Goal: Browse casually: Explore the website without a specific task or goal

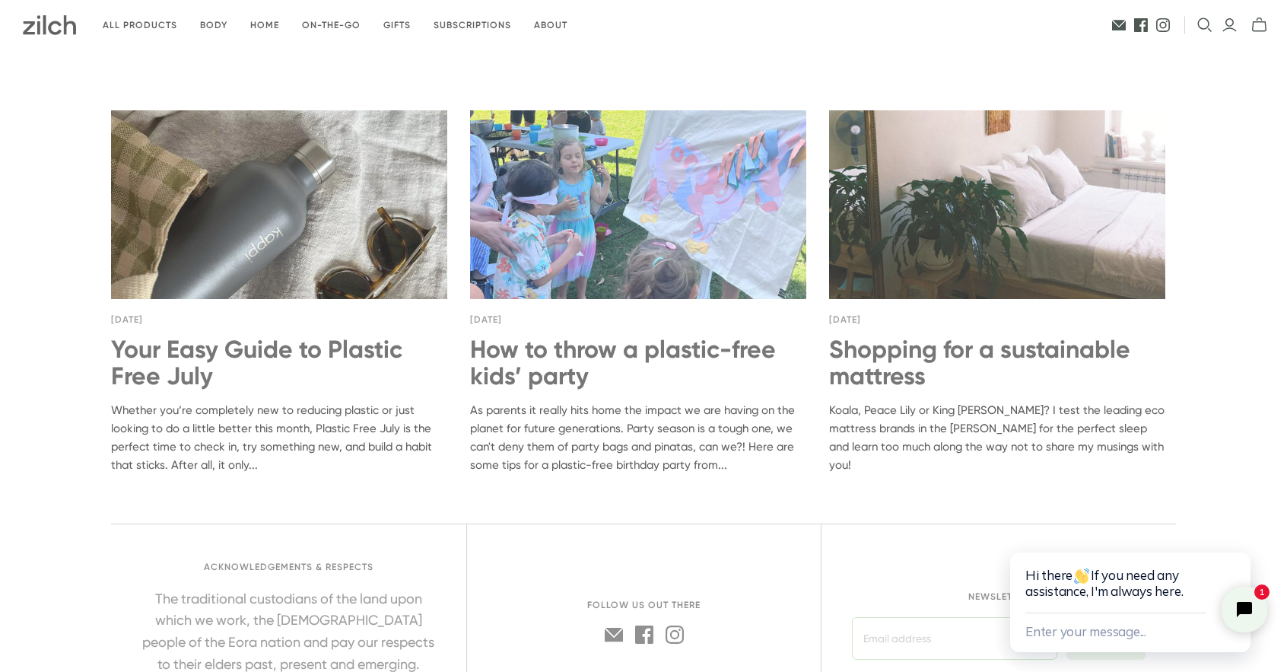
scroll to position [5888, 0]
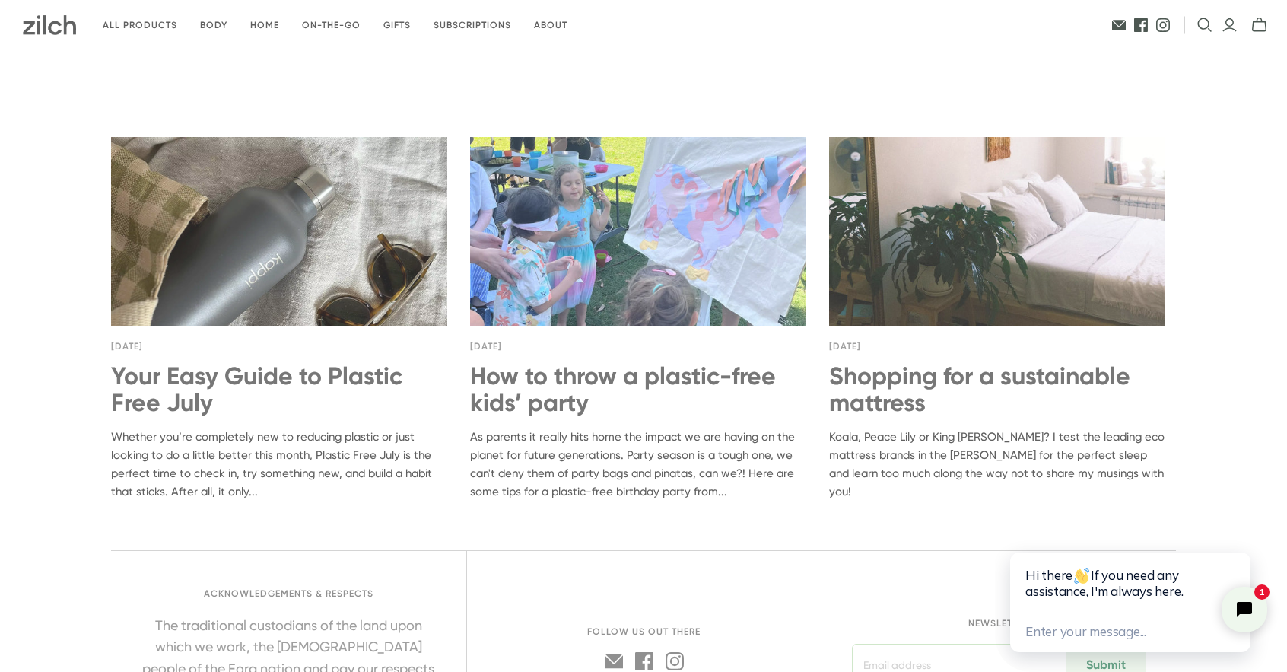
click at [609, 263] on img at bounding box center [638, 231] width 336 height 188
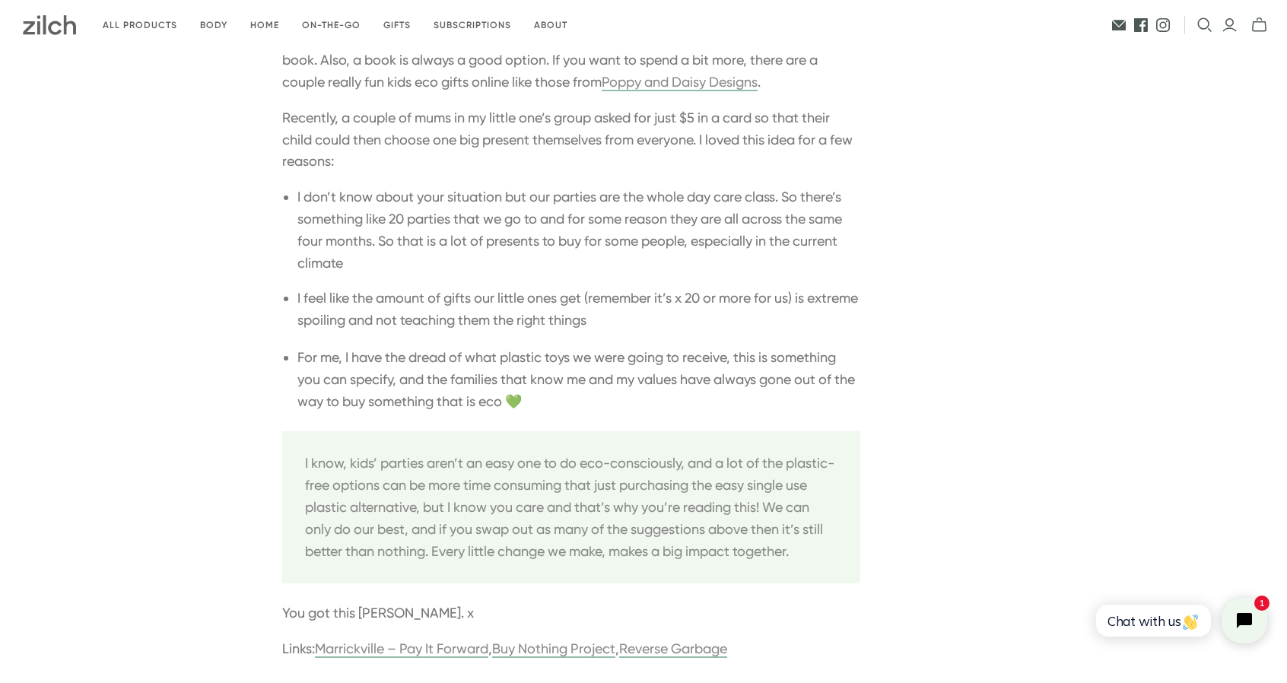
scroll to position [3492, 0]
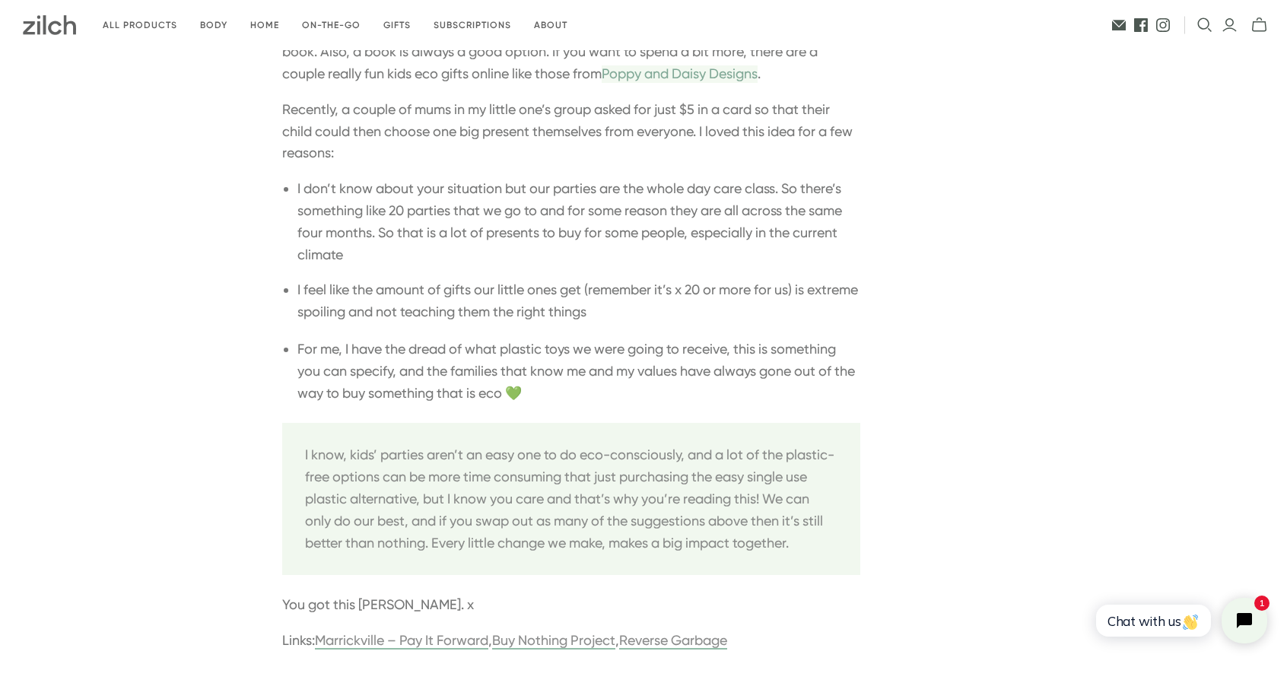
click at [732, 81] on link "Poppy and Daisy Designs" at bounding box center [680, 73] width 156 height 16
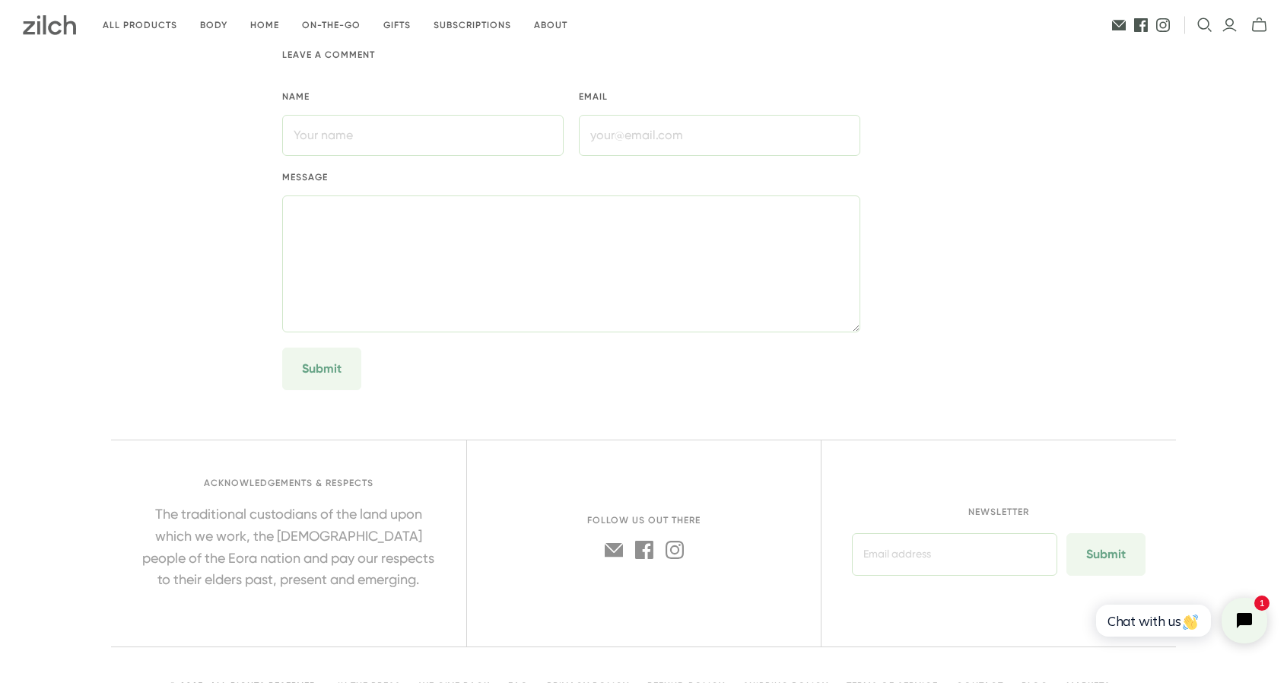
scroll to position [4179, 0]
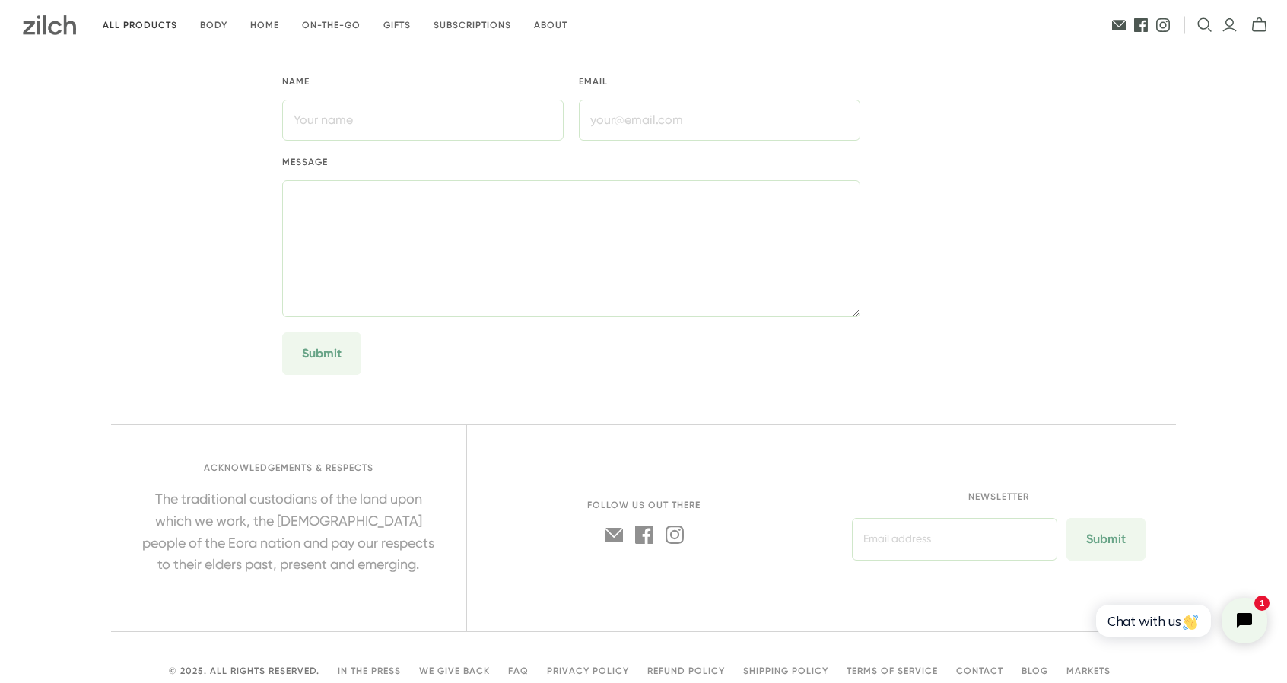
click at [137, 25] on link "All products" at bounding box center [139, 26] width 97 height 36
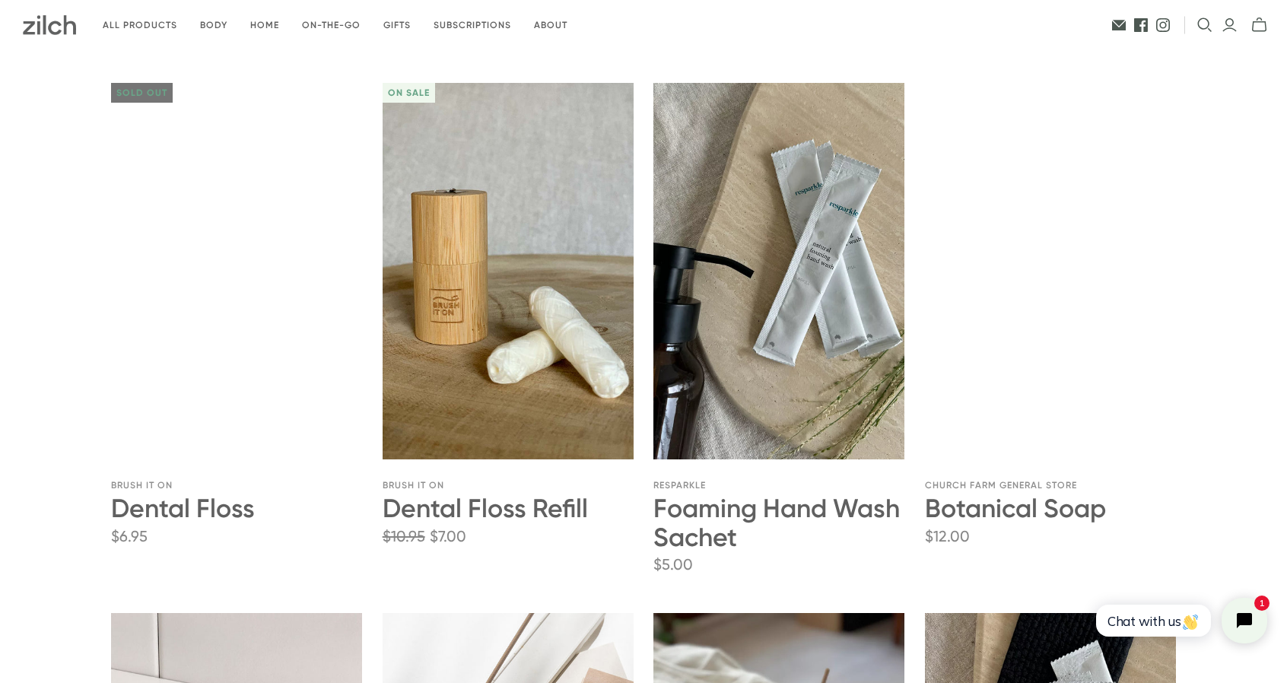
scroll to position [1767, 0]
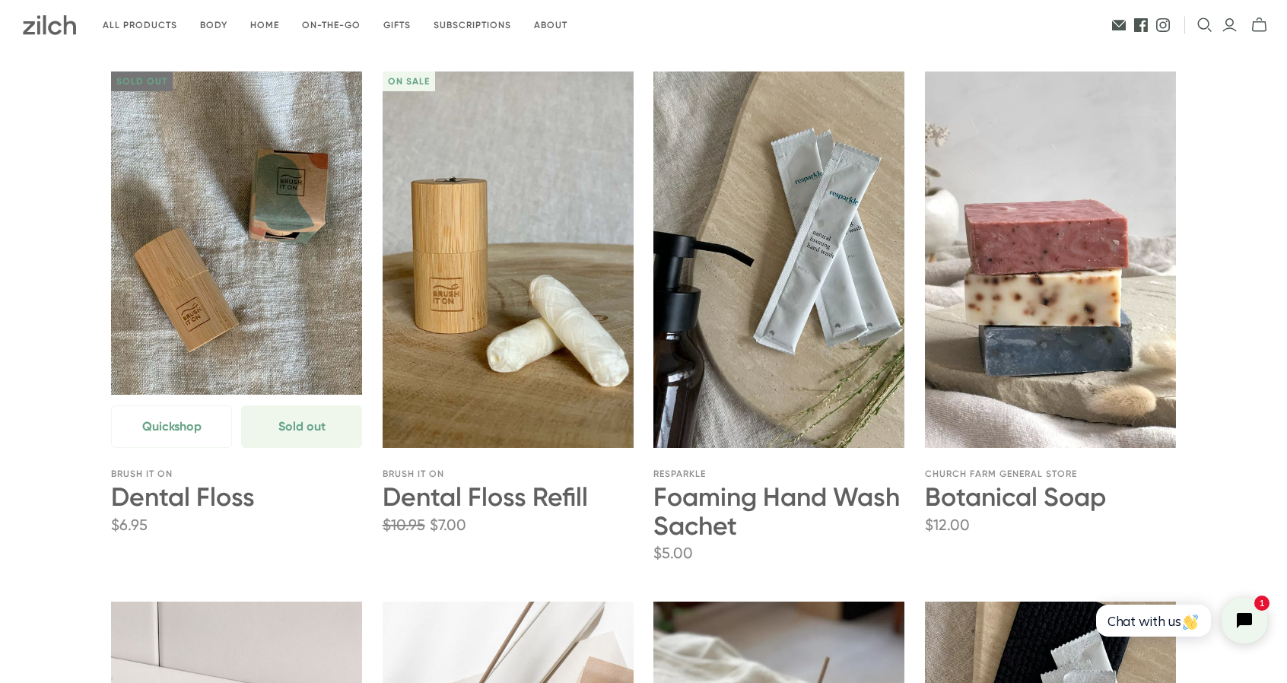
click at [255, 197] on link "Dental Floss" at bounding box center [236, 260] width 251 height 377
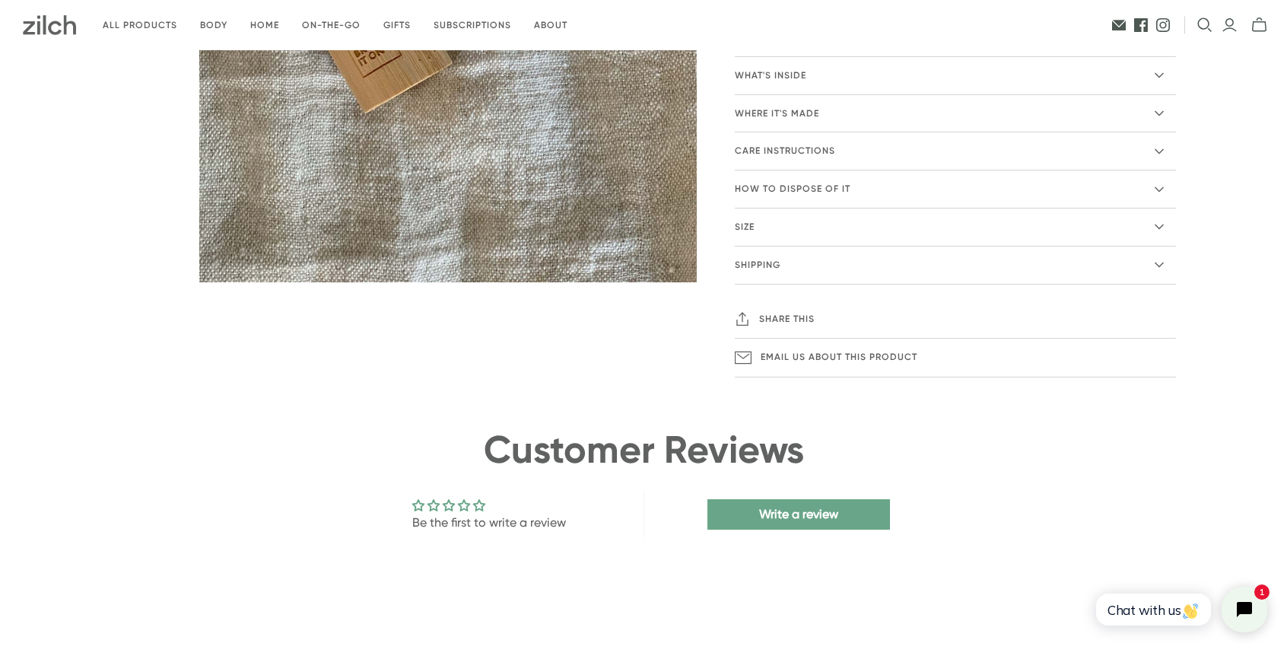
scroll to position [482, 0]
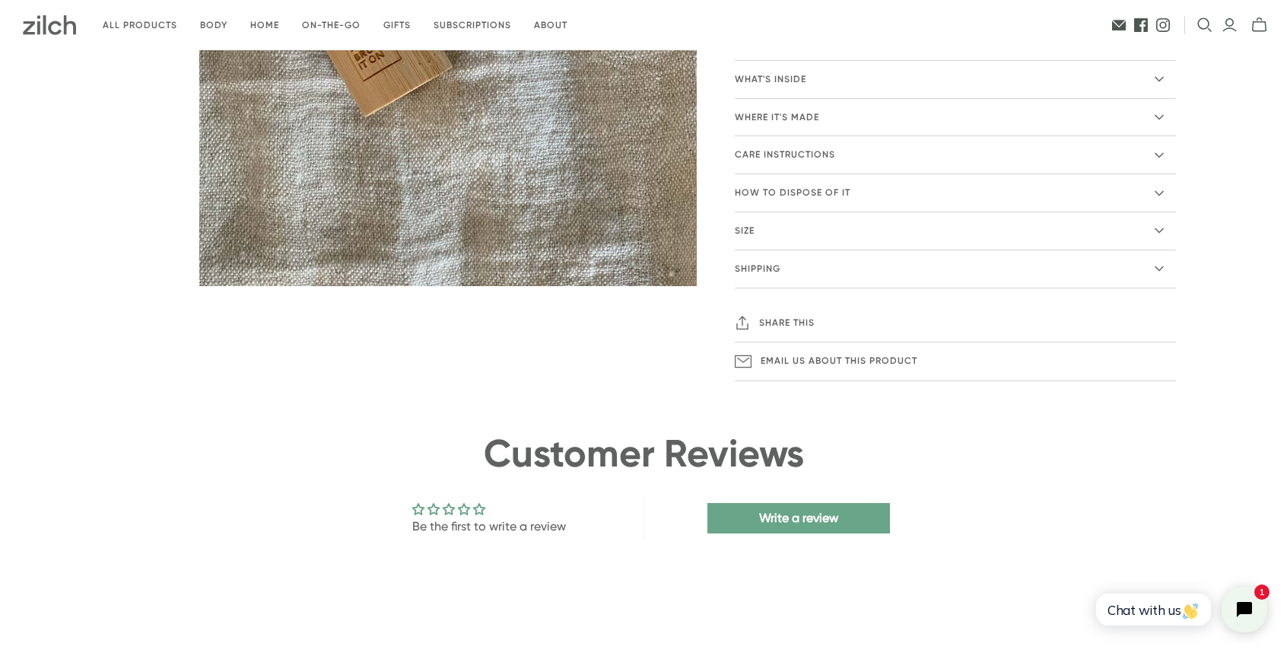
click at [1163, 110] on summary "Where it's made" at bounding box center [955, 117] width 441 height 37
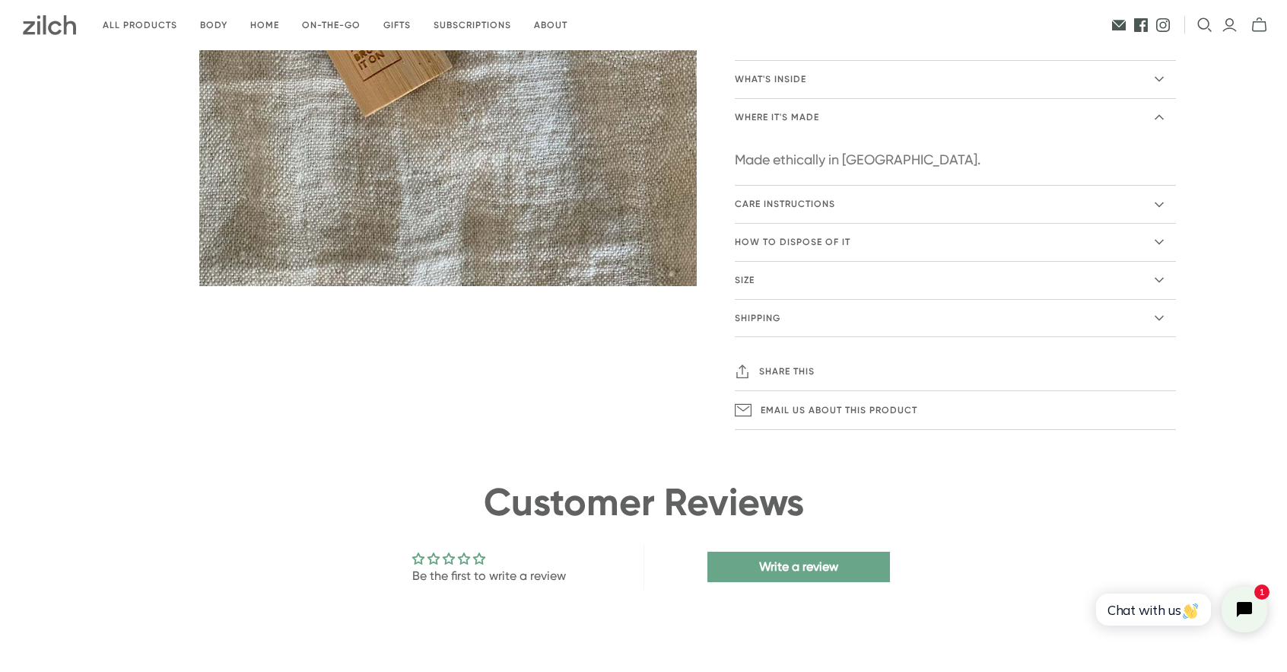
click at [1163, 110] on summary "Where it's made" at bounding box center [955, 117] width 441 height 37
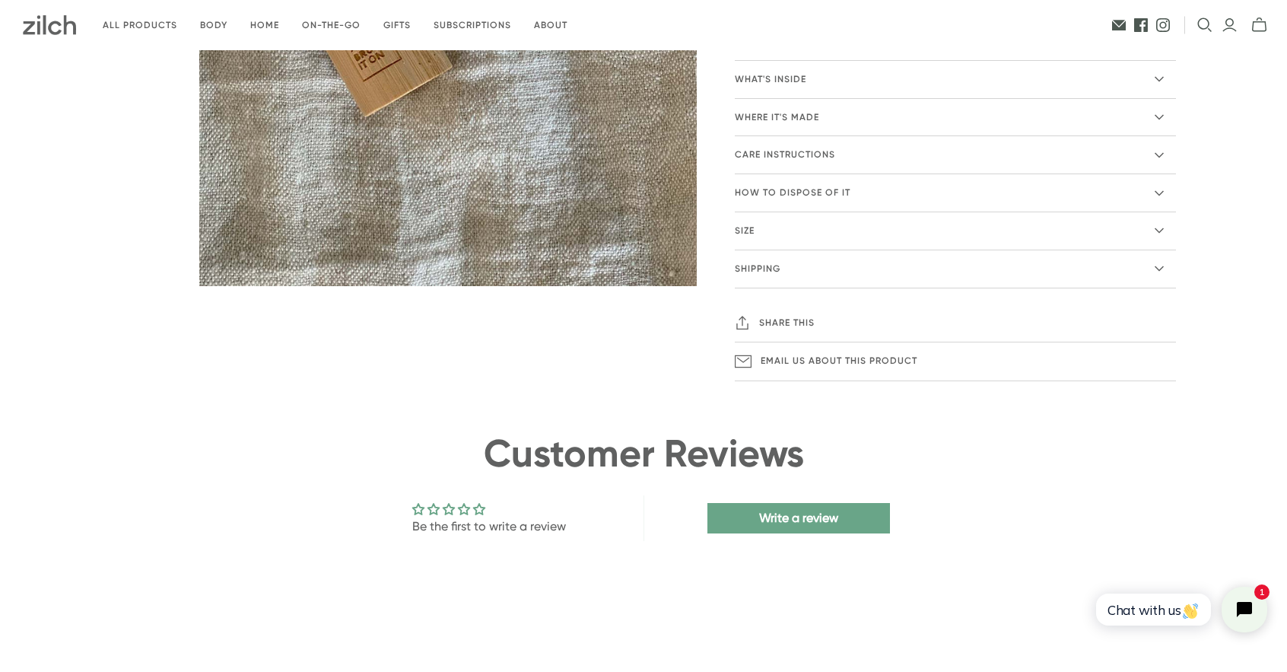
click at [1158, 155] on icon at bounding box center [1159, 155] width 9 height 9
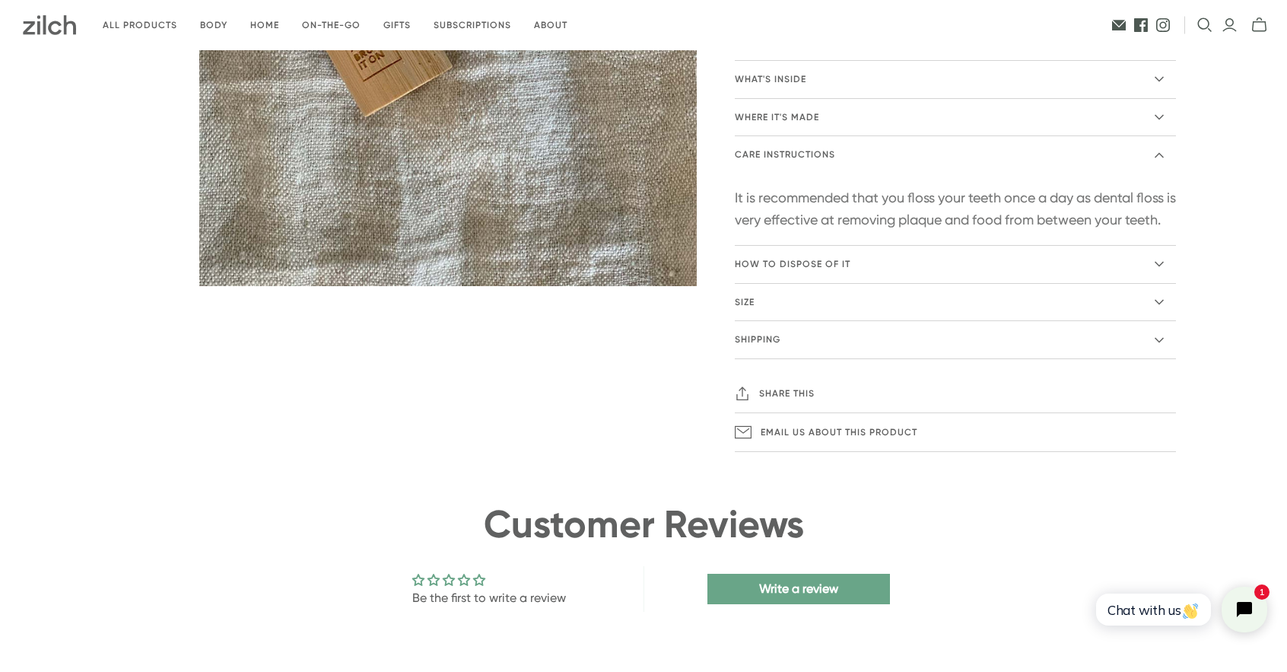
click at [1158, 155] on icon at bounding box center [1159, 155] width 9 height 9
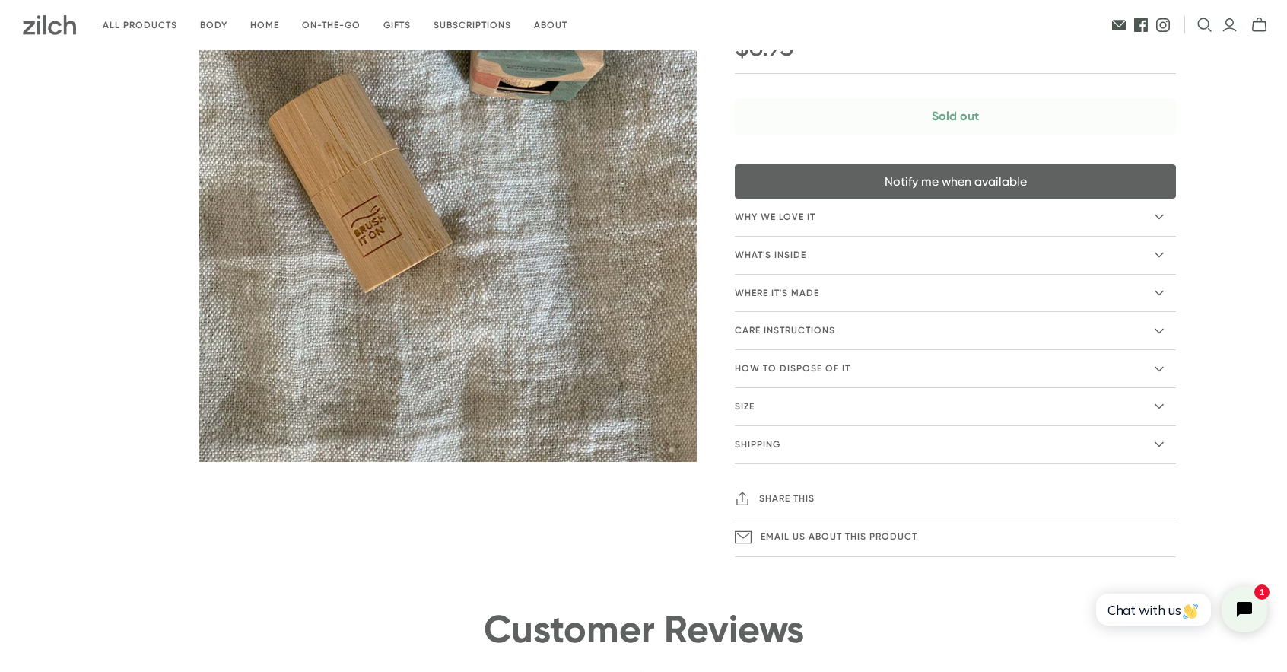
scroll to position [296, 0]
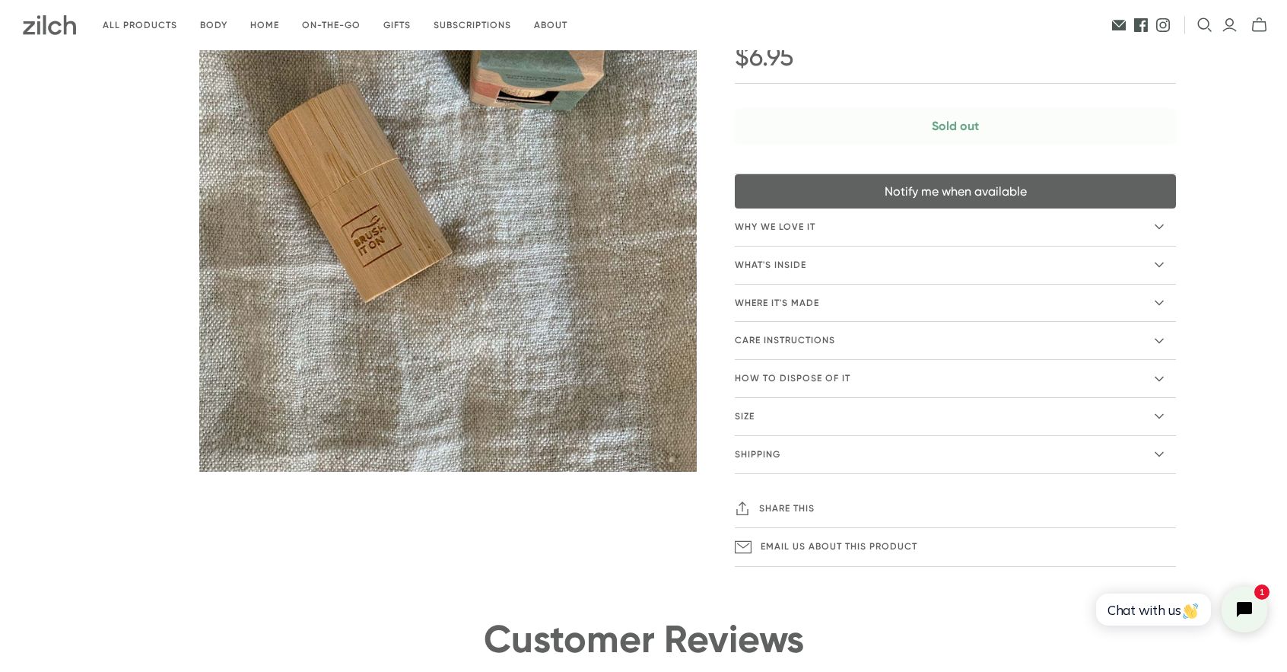
click at [1161, 452] on icon at bounding box center [1159, 454] width 9 height 5
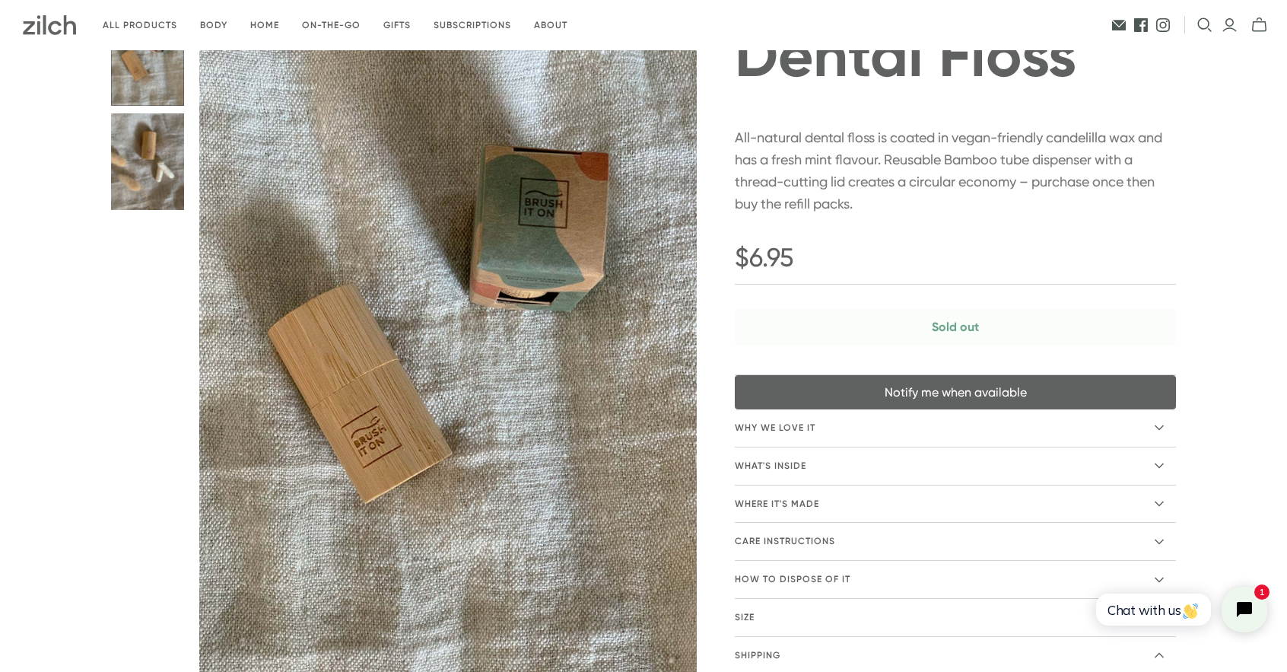
scroll to position [0, 0]
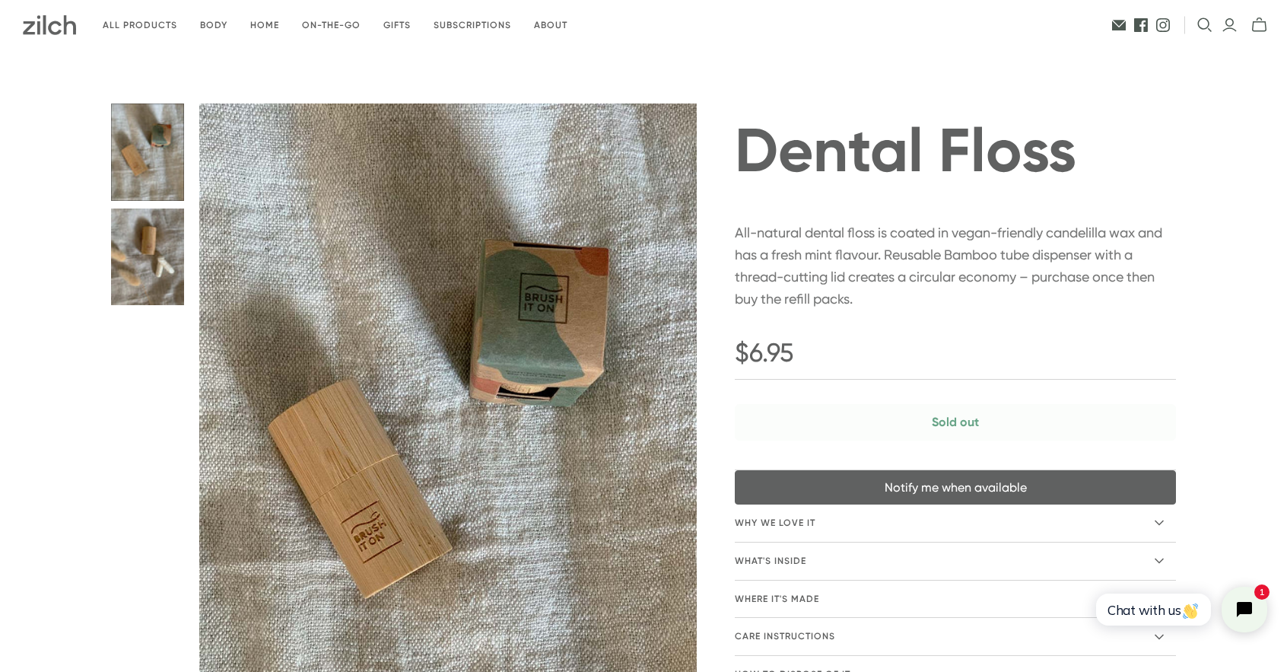
click at [154, 249] on button "Dental Floss thumbnail" at bounding box center [147, 256] width 73 height 97
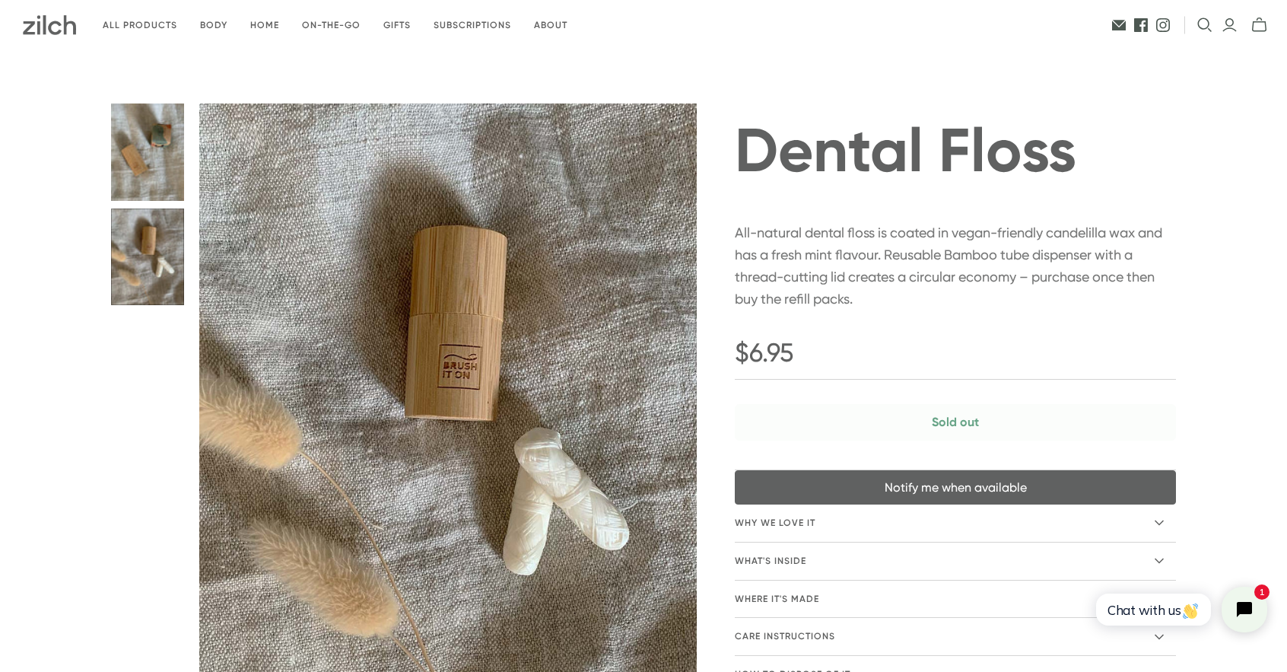
click at [137, 130] on button "Dental Floss thumbnail" at bounding box center [147, 151] width 73 height 97
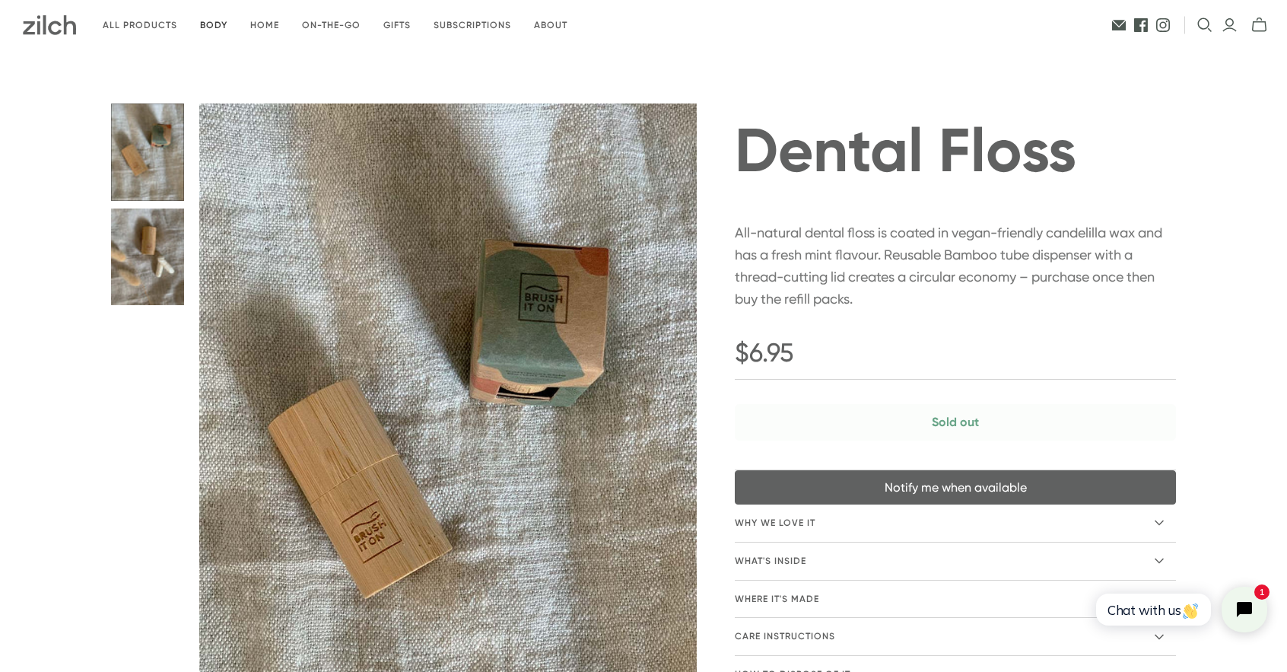
click at [218, 25] on link "Body" at bounding box center [214, 26] width 50 height 36
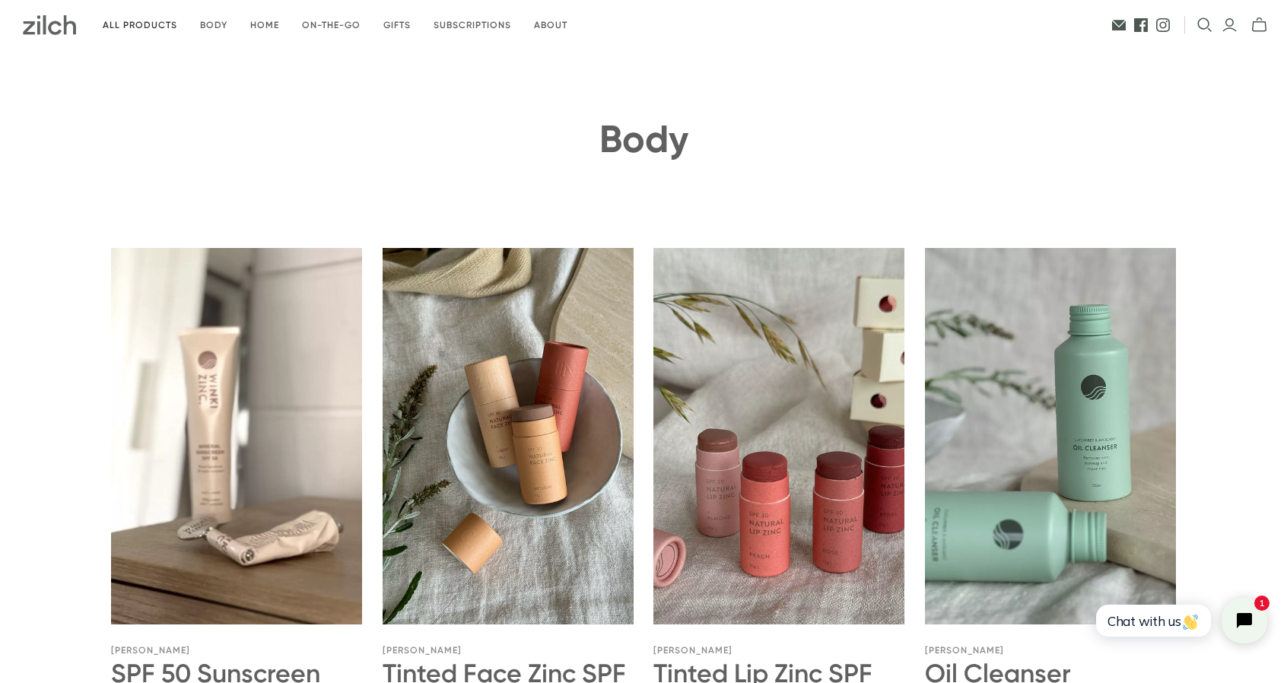
click at [148, 21] on link "All products" at bounding box center [139, 26] width 97 height 36
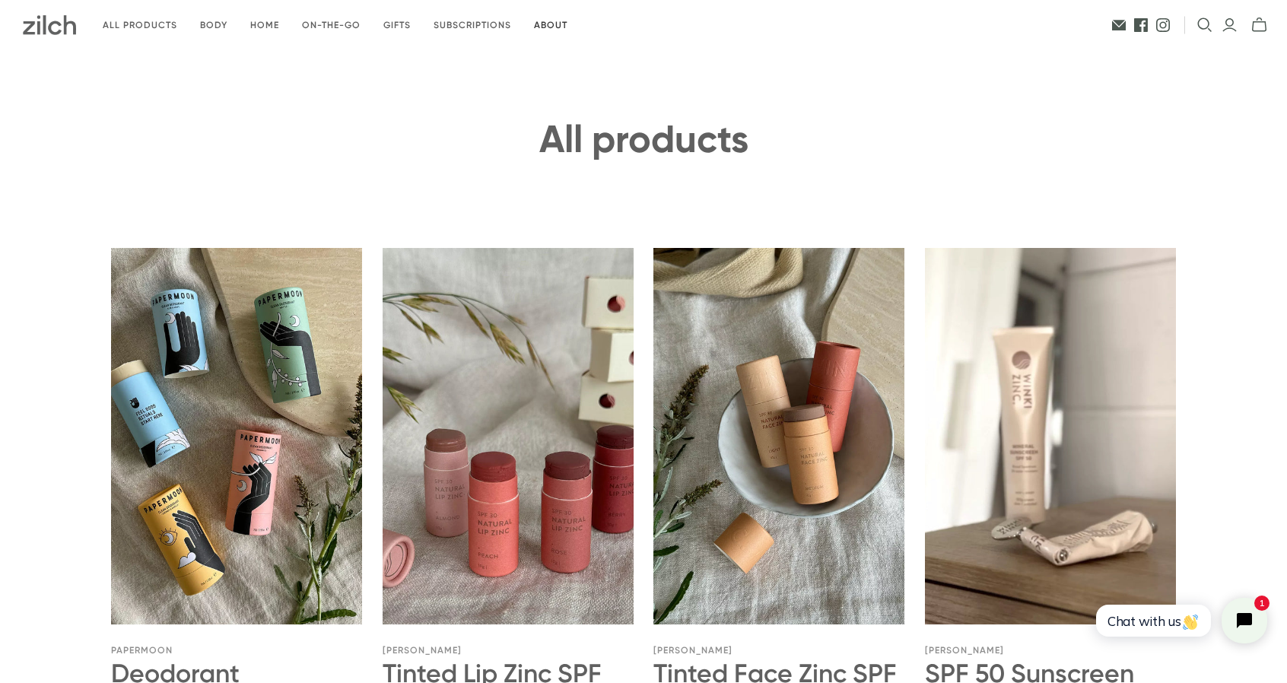
click at [554, 21] on link "About" at bounding box center [551, 26] width 56 height 36
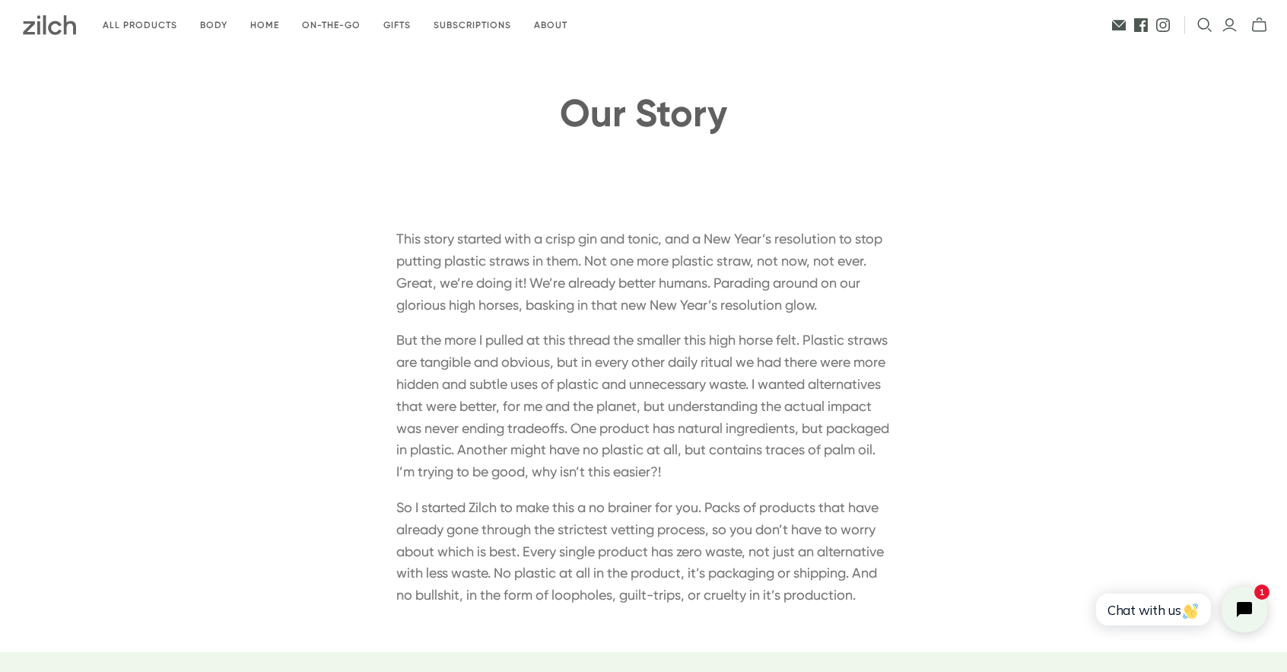
click at [50, 20] on img at bounding box center [49, 25] width 53 height 20
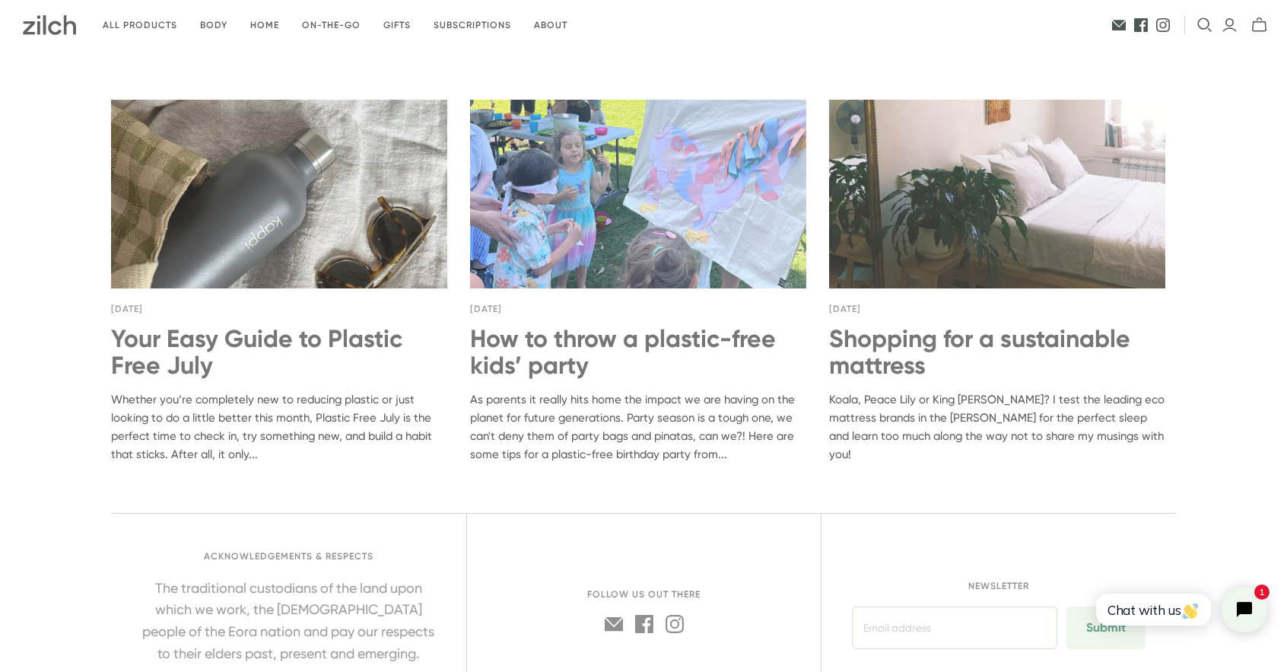
scroll to position [5952, 0]
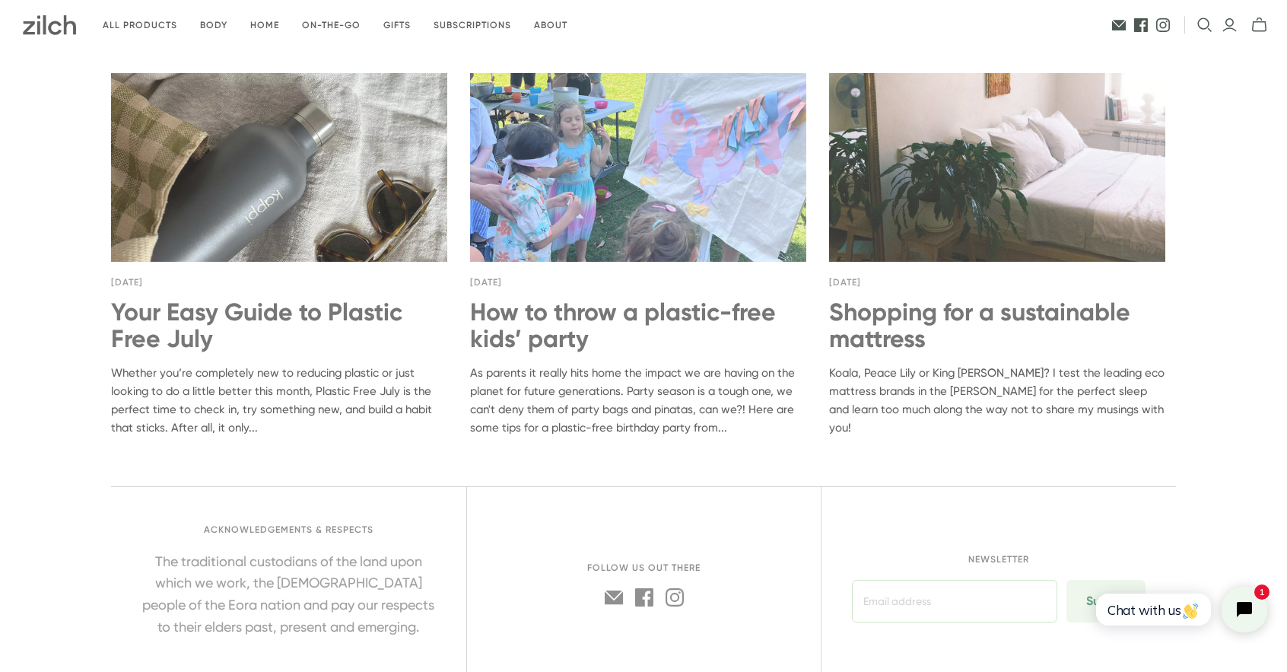
click at [616, 309] on link "How to throw a plastic-free kids’ party" at bounding box center [638, 325] width 336 height 53
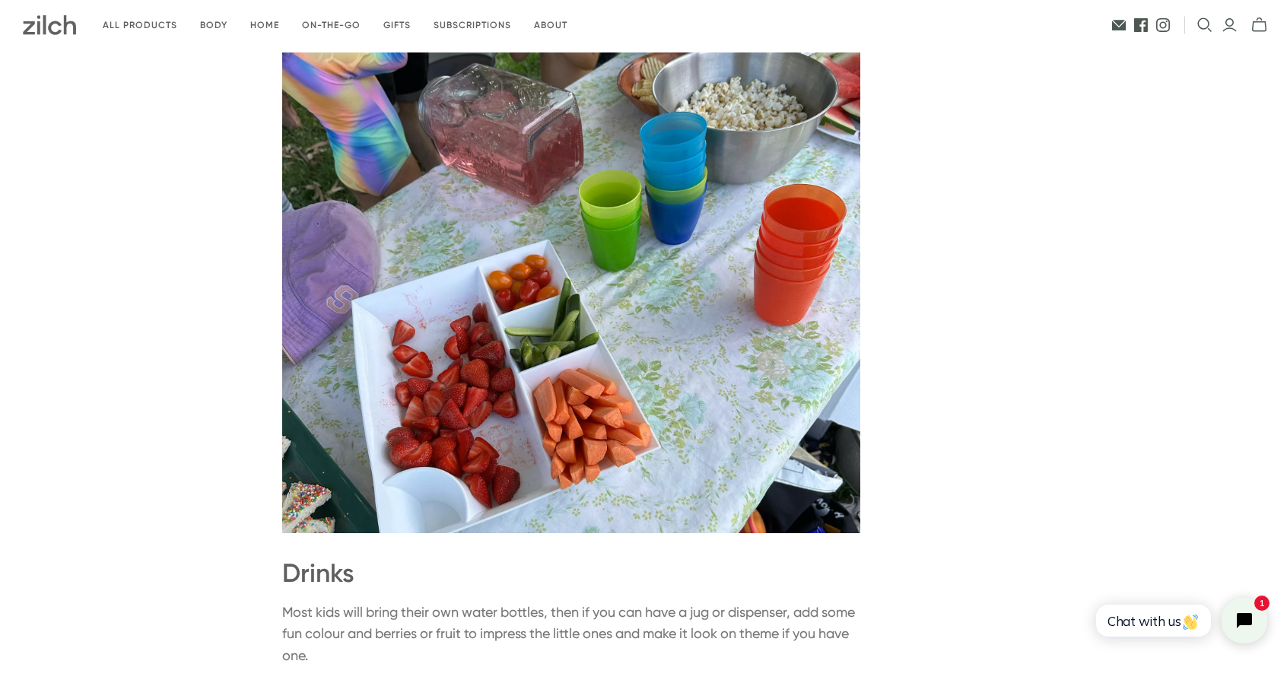
scroll to position [1239, 0]
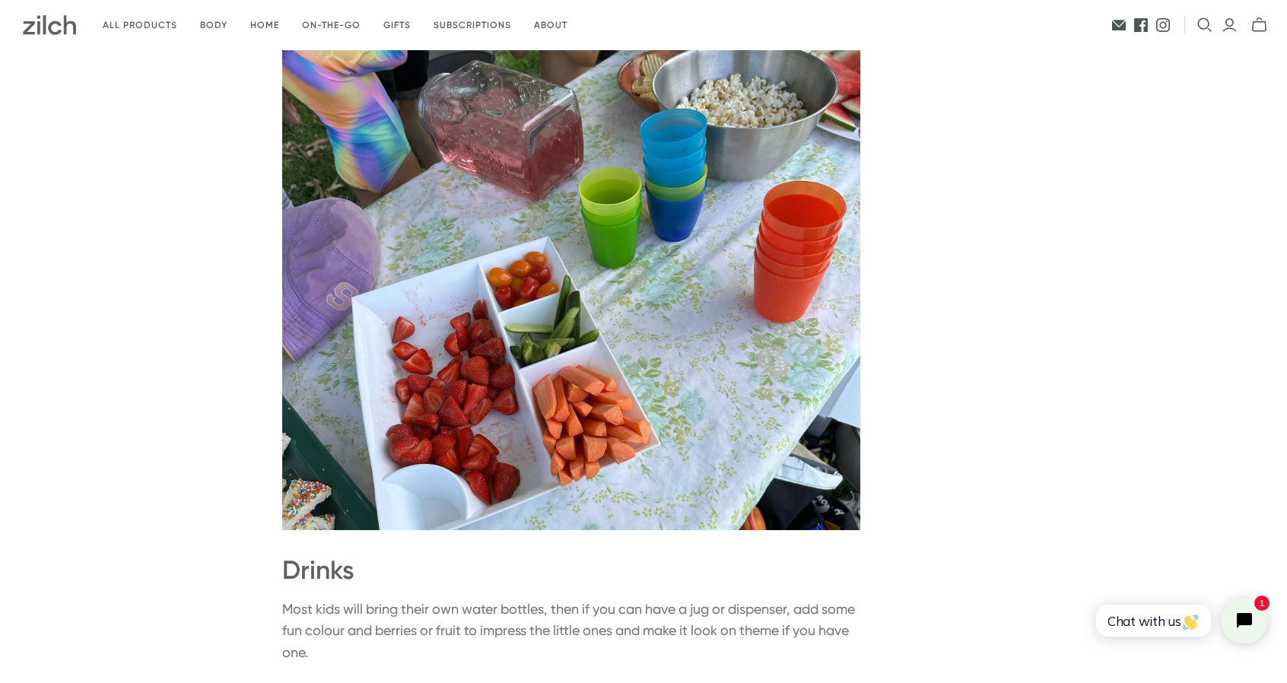
drag, startPoint x: 1286, startPoint y: 253, endPoint x: 1298, endPoint y: 282, distance: 32.1
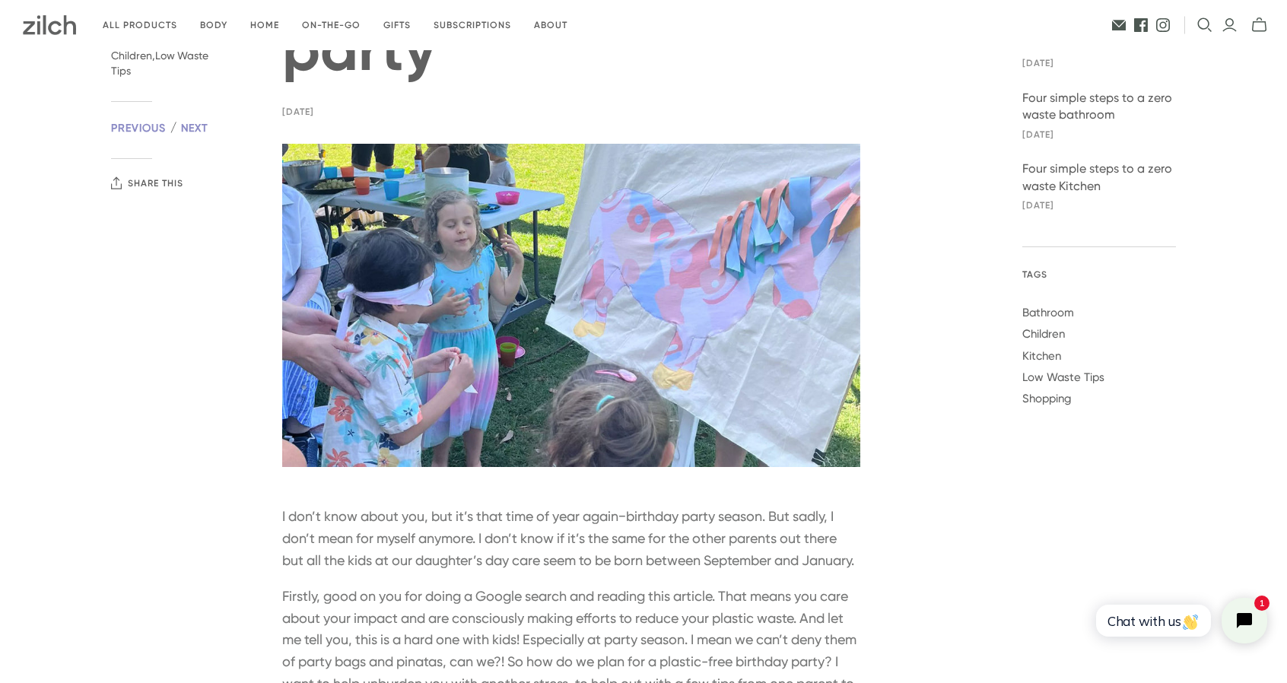
scroll to position [0, 0]
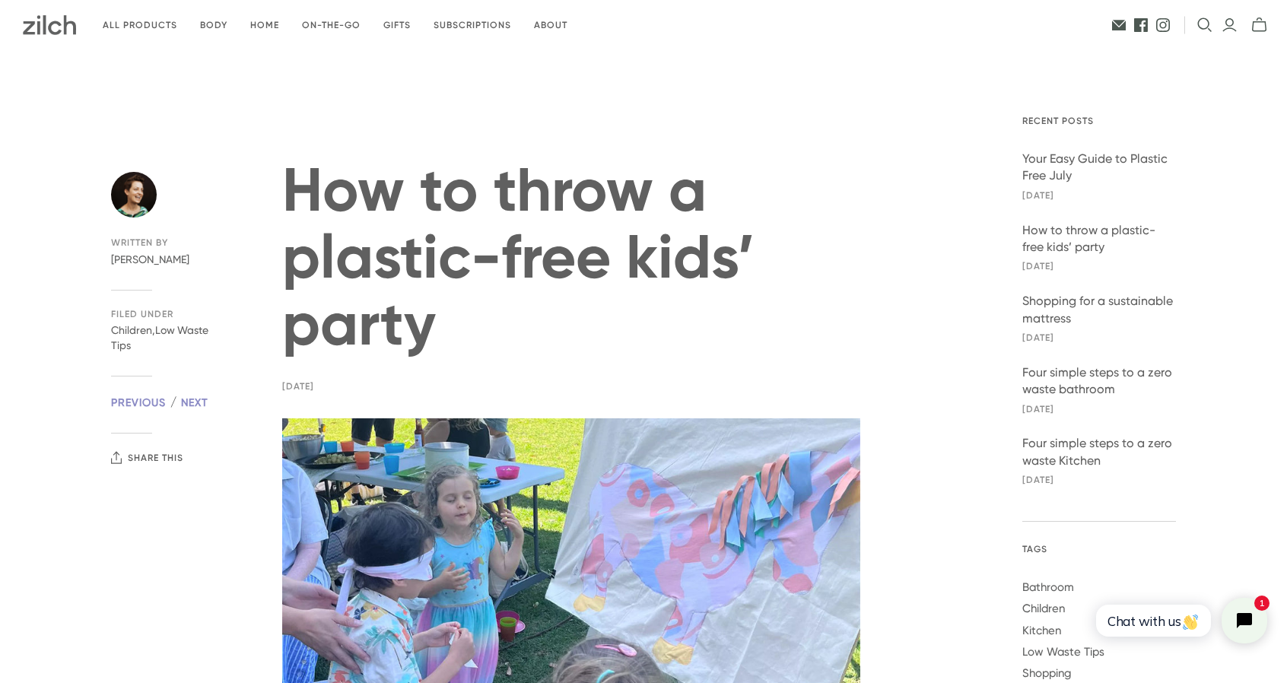
click at [46, 29] on img at bounding box center [49, 25] width 53 height 20
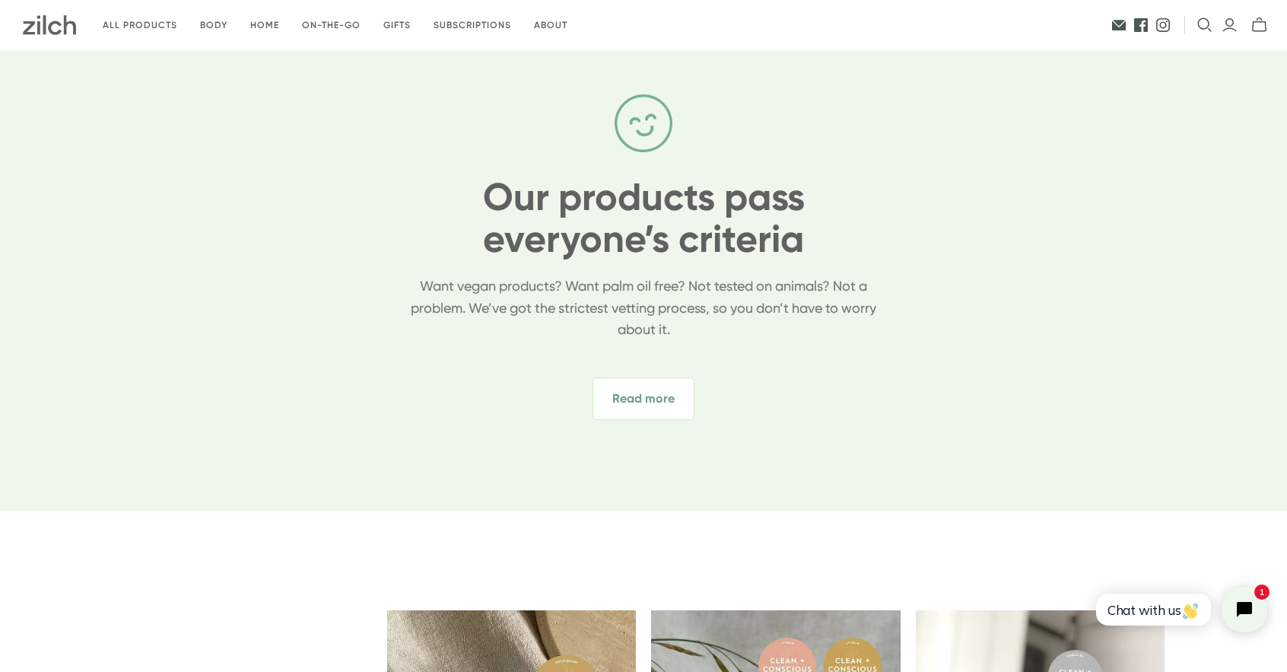
scroll to position [787, 0]
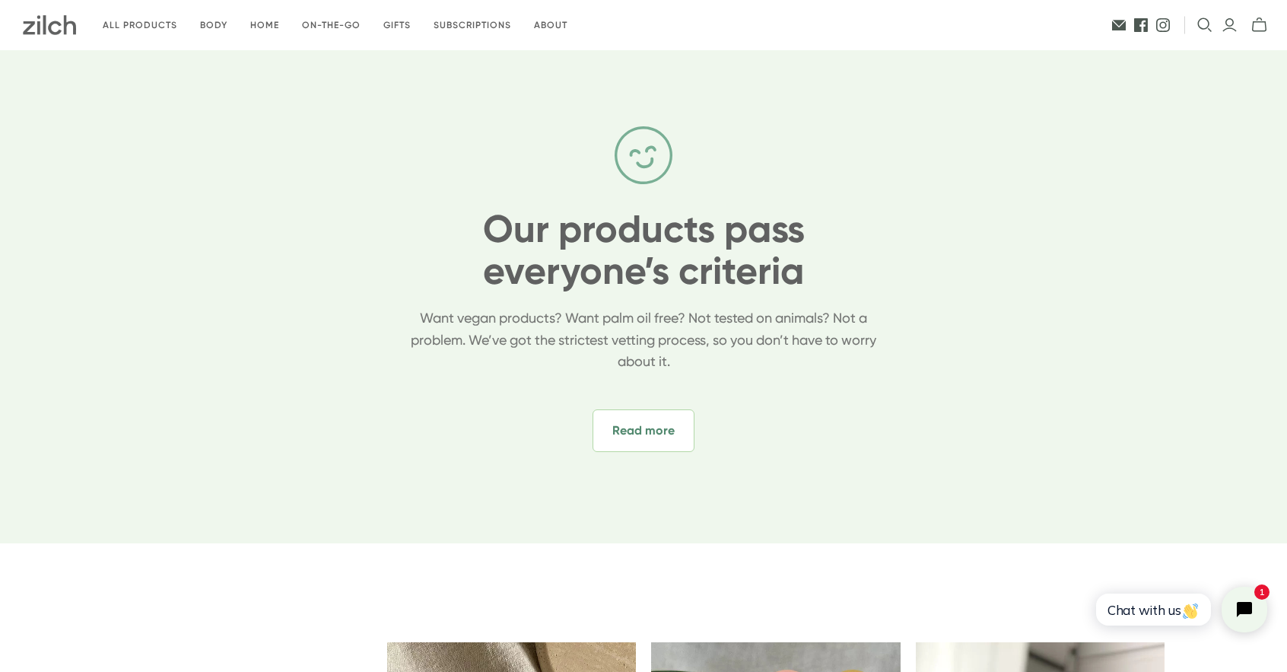
click at [635, 421] on span "Read more" at bounding box center [644, 430] width 102 height 43
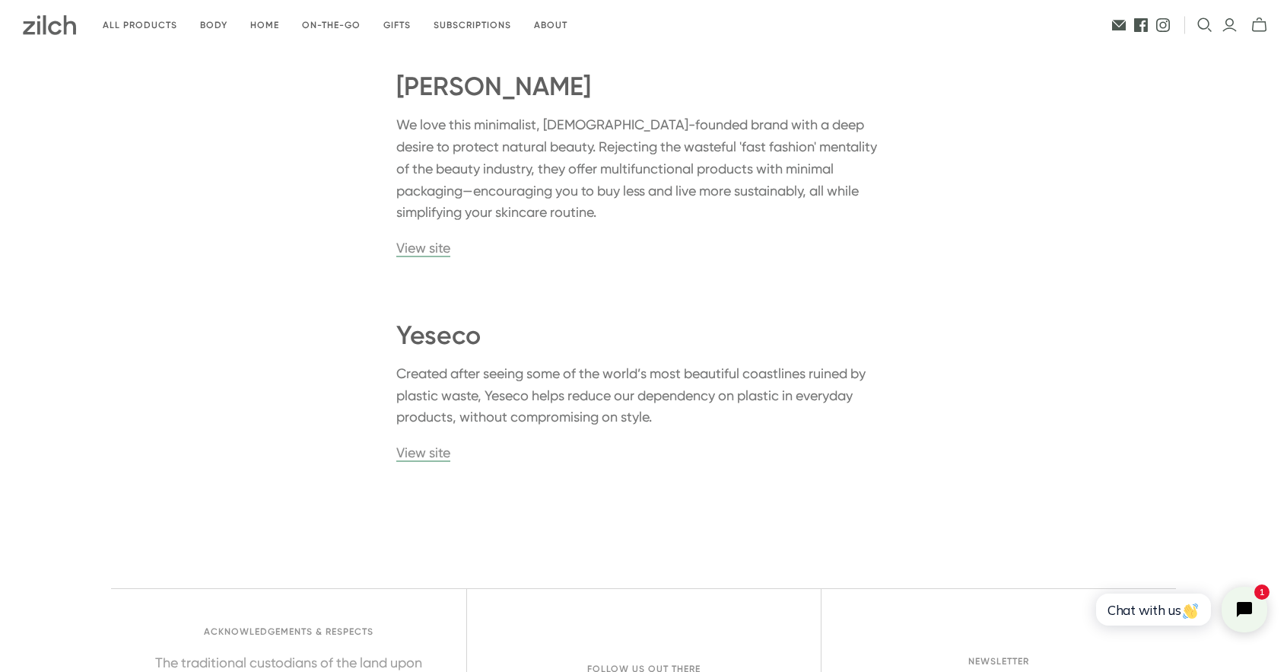
scroll to position [3132, 0]
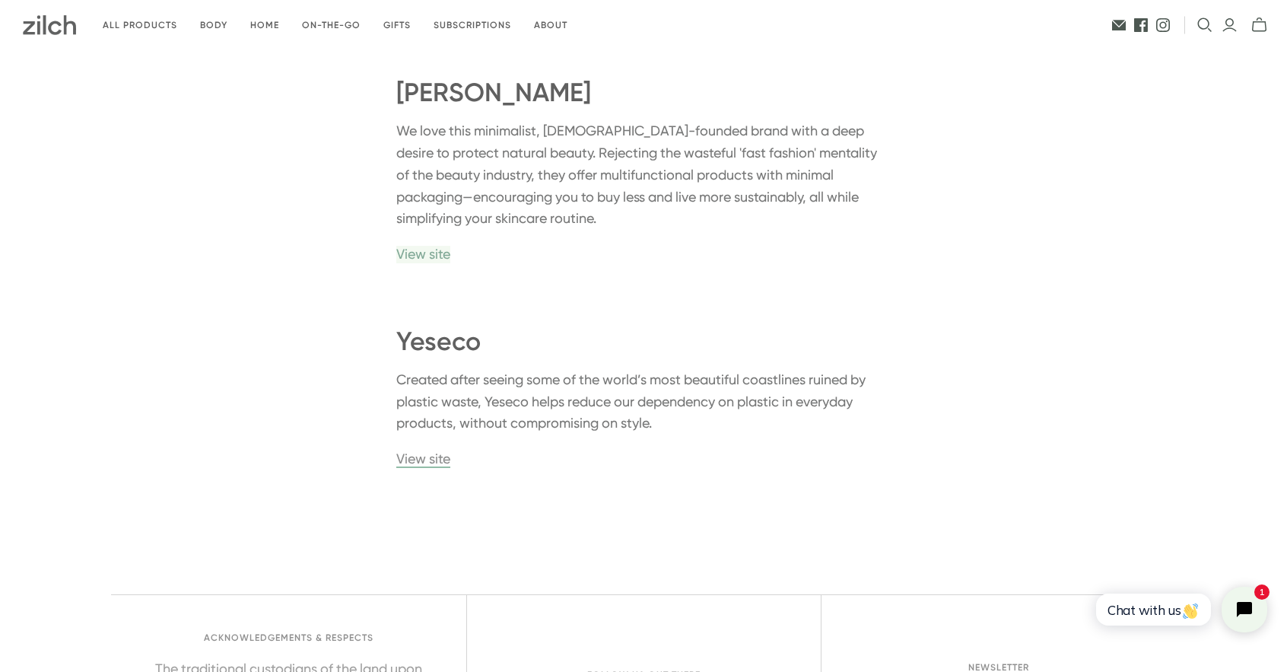
click at [428, 246] on link "View site" at bounding box center [423, 254] width 54 height 16
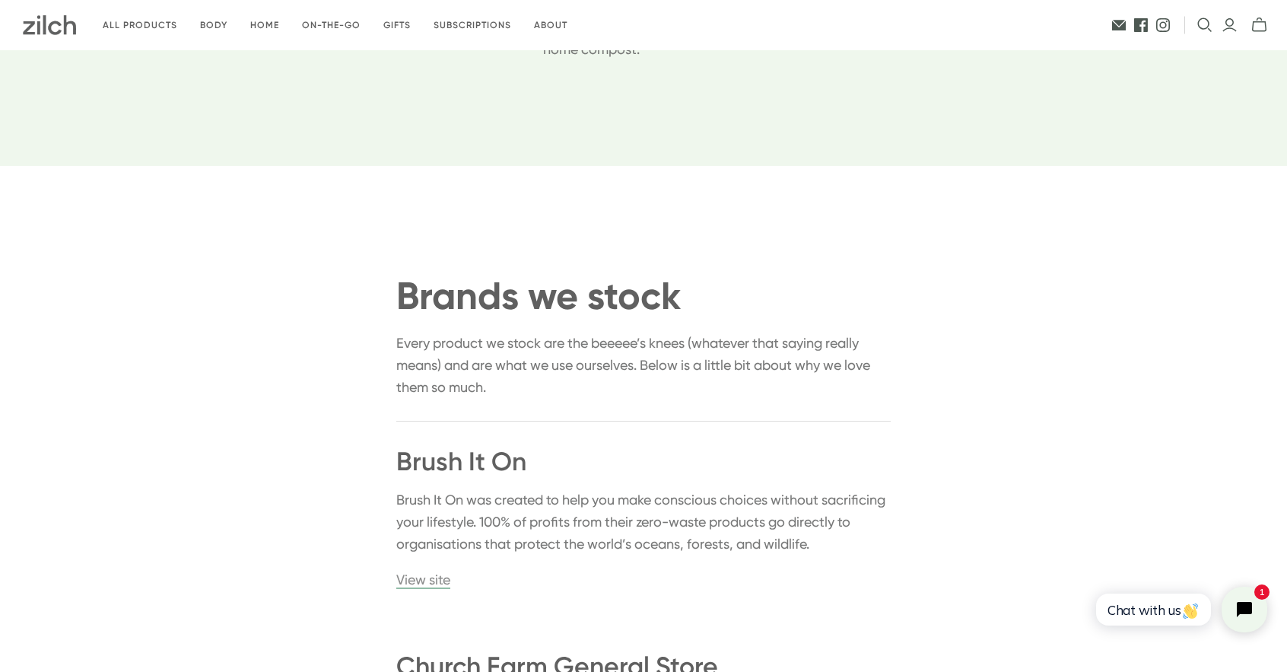
scroll to position [0, 0]
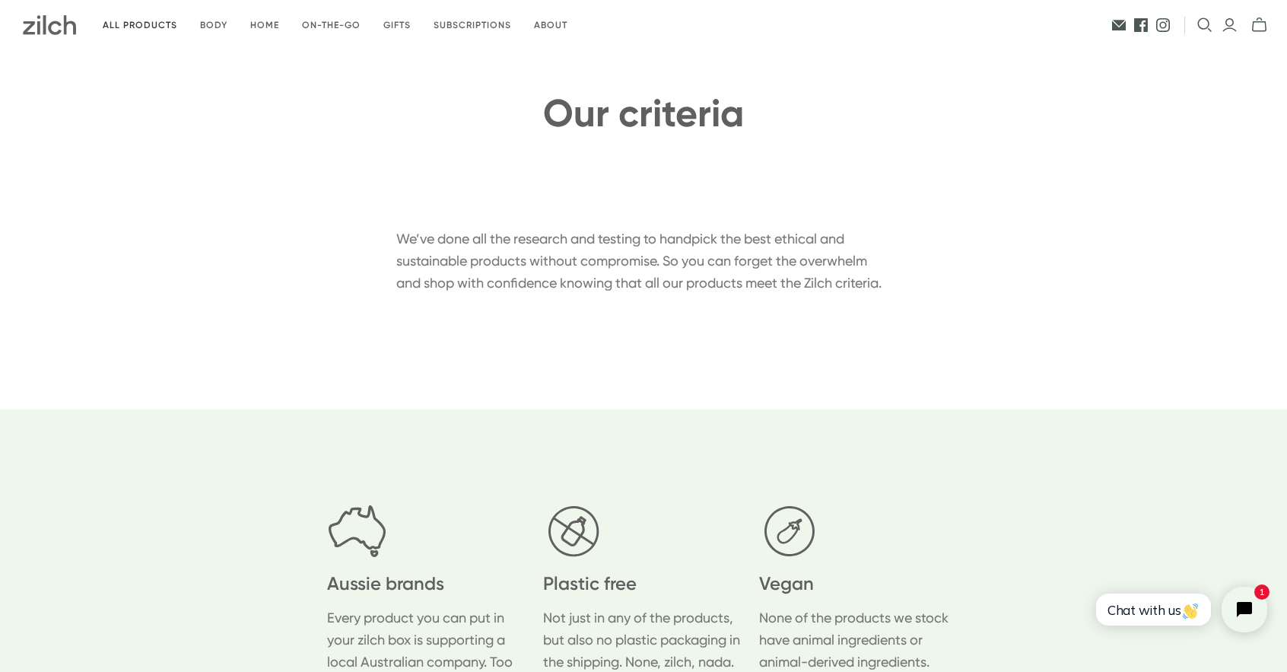
click at [131, 20] on link "All products" at bounding box center [139, 26] width 97 height 36
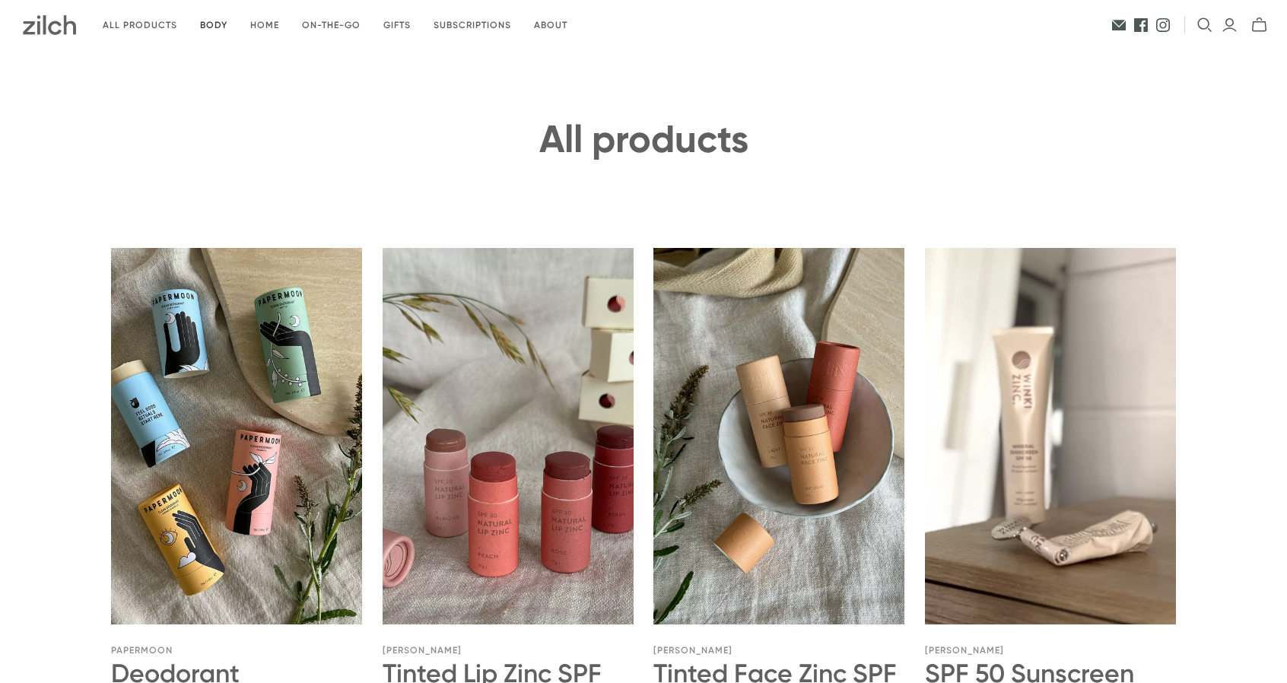
click at [213, 24] on link "Body" at bounding box center [214, 26] width 50 height 36
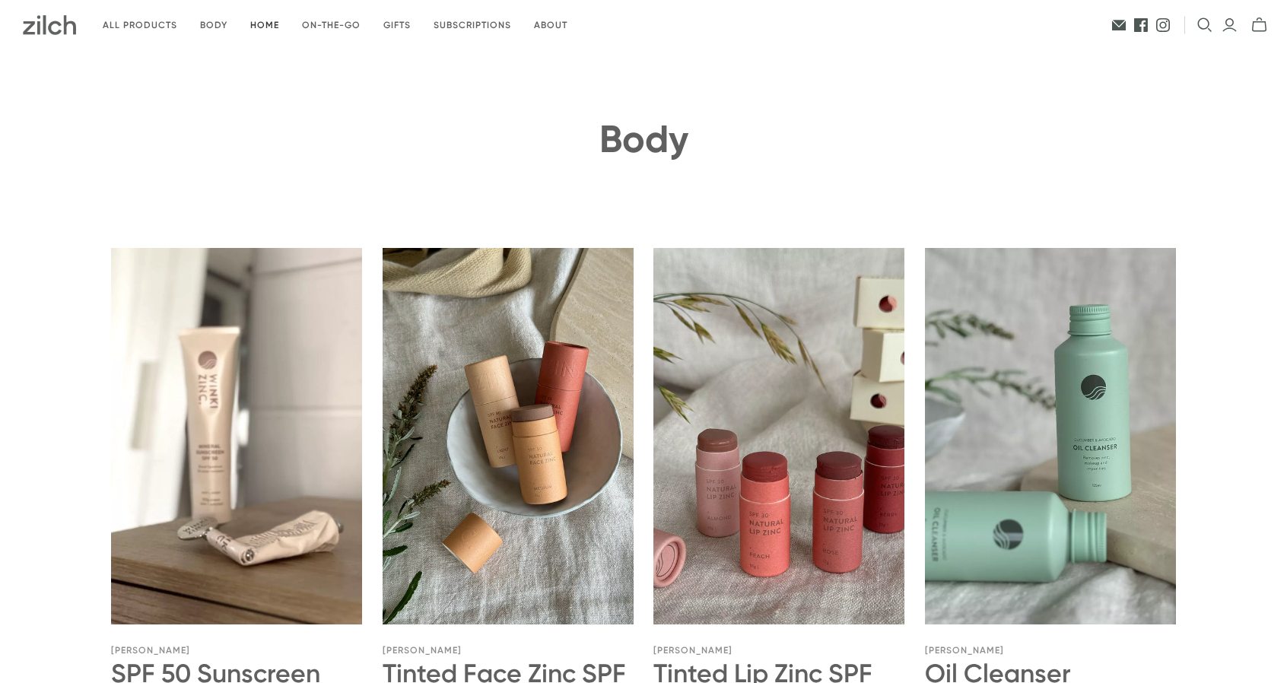
click at [272, 28] on link "Home" at bounding box center [265, 26] width 52 height 36
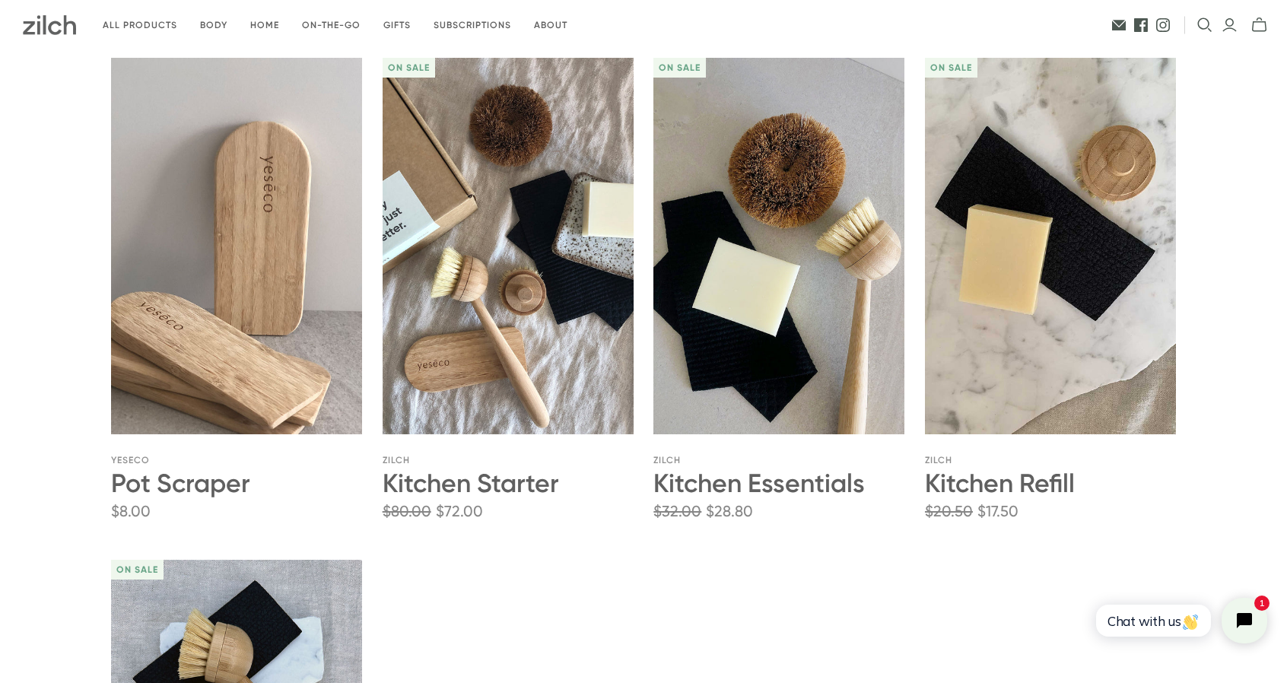
scroll to position [1771, 0]
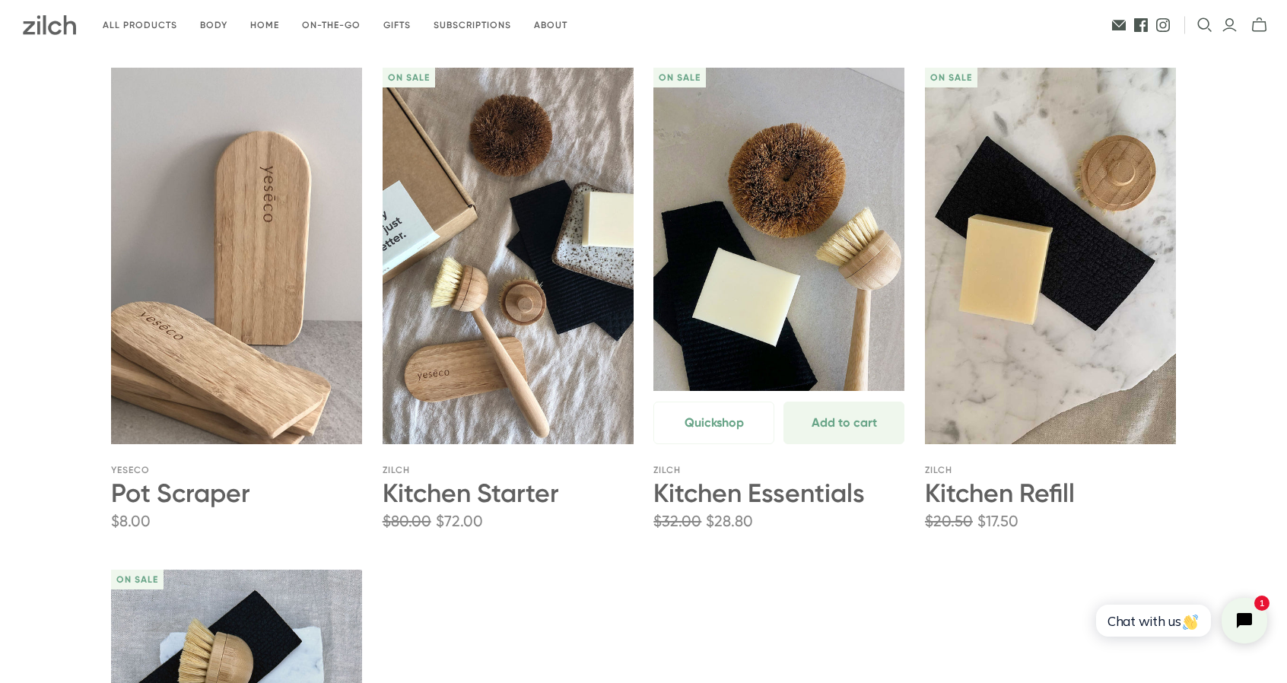
click at [816, 258] on link "Kitchen Essentials" at bounding box center [779, 256] width 251 height 377
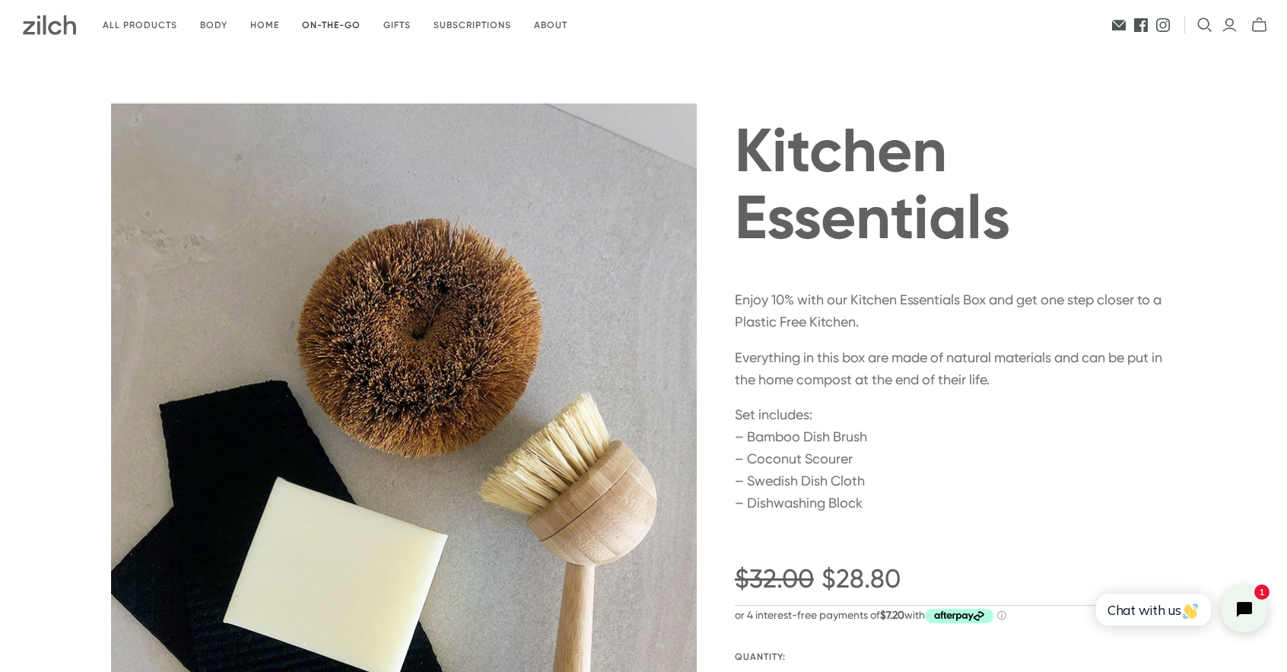
click at [324, 27] on link "On-the-go" at bounding box center [331, 26] width 81 height 36
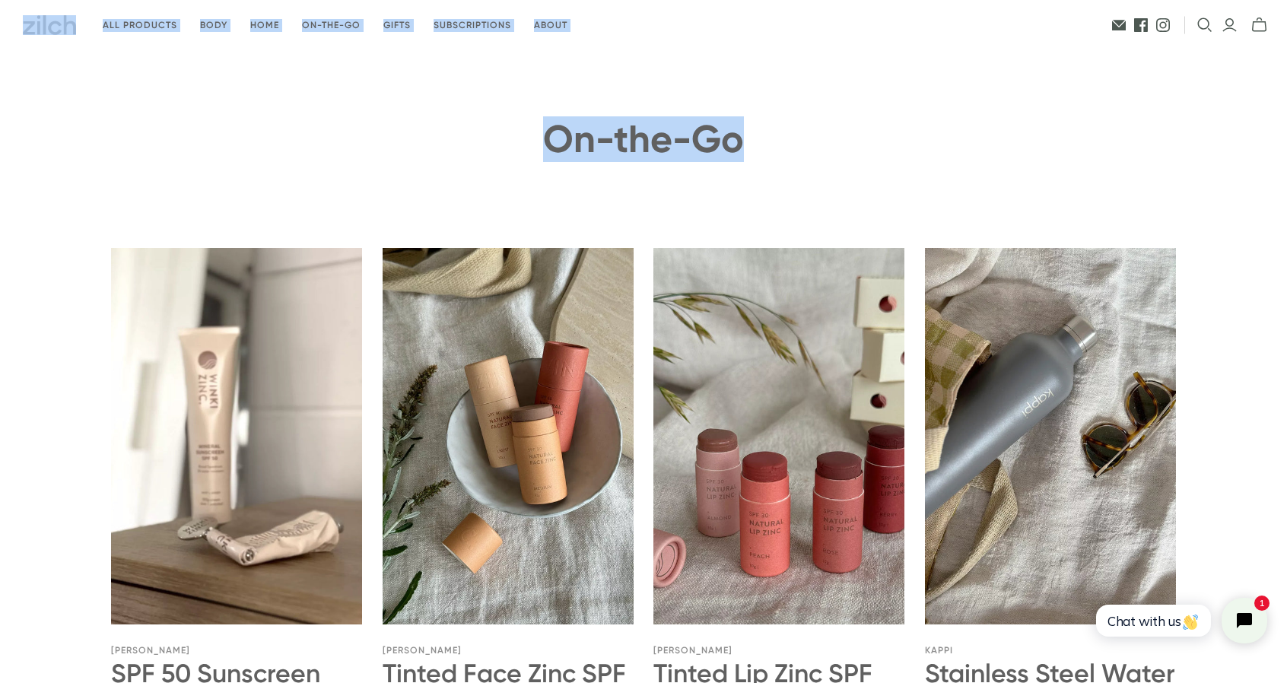
drag, startPoint x: 1286, startPoint y: 196, endPoint x: 1293, endPoint y: 258, distance: 62.8
click at [1287, 258] on html "All products" at bounding box center [643, 341] width 1287 height 683
click at [123, 153] on h1 "On-the-Go" at bounding box center [643, 140] width 1065 height 42
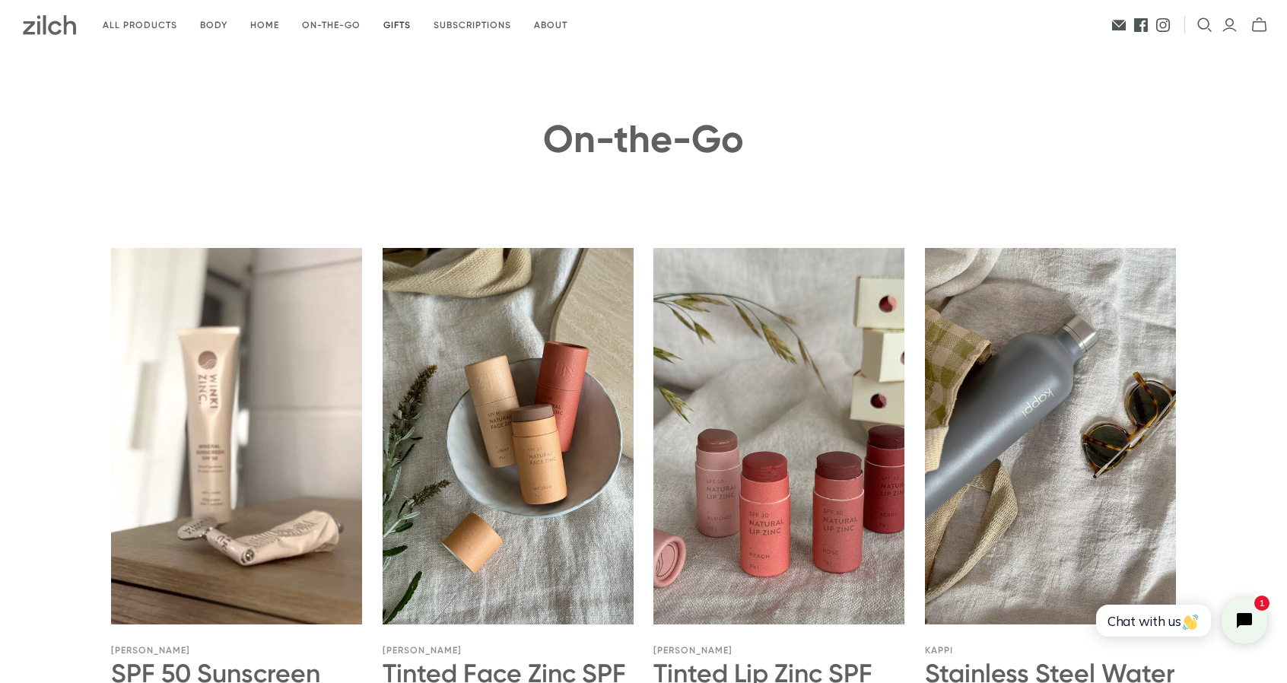
click at [393, 20] on link "Gifts" at bounding box center [397, 26] width 50 height 36
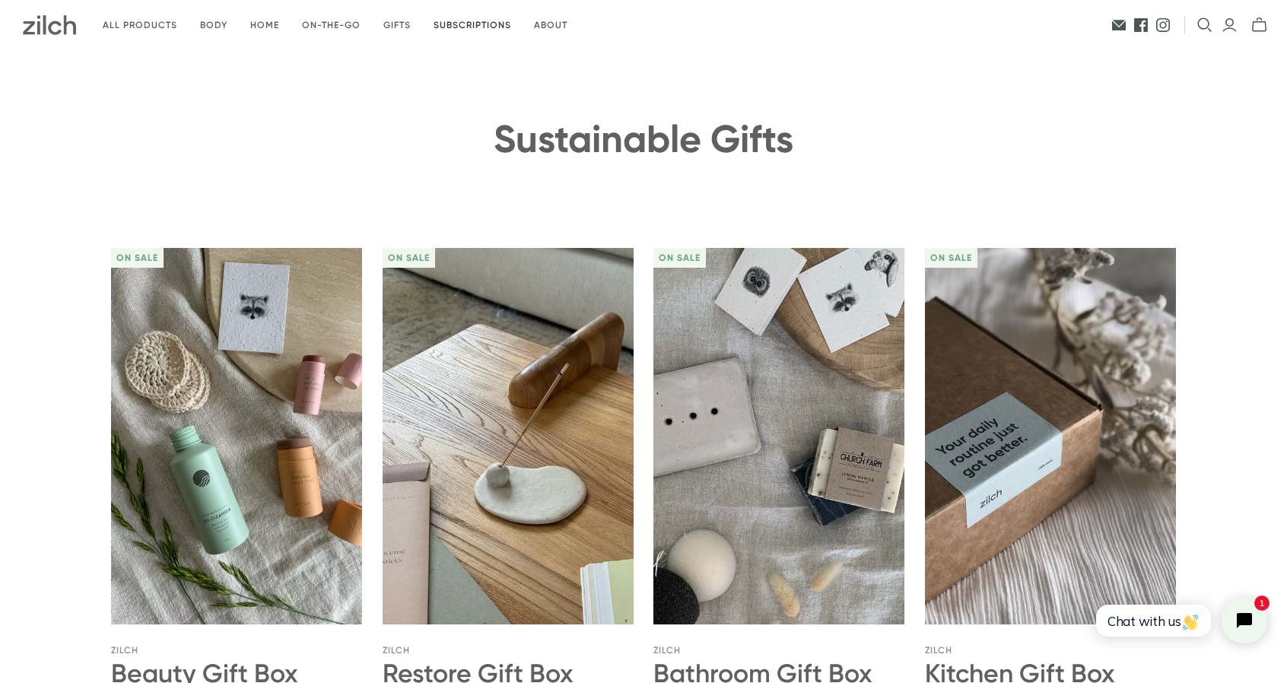
click at [499, 18] on link "Subscriptions" at bounding box center [472, 26] width 100 height 36
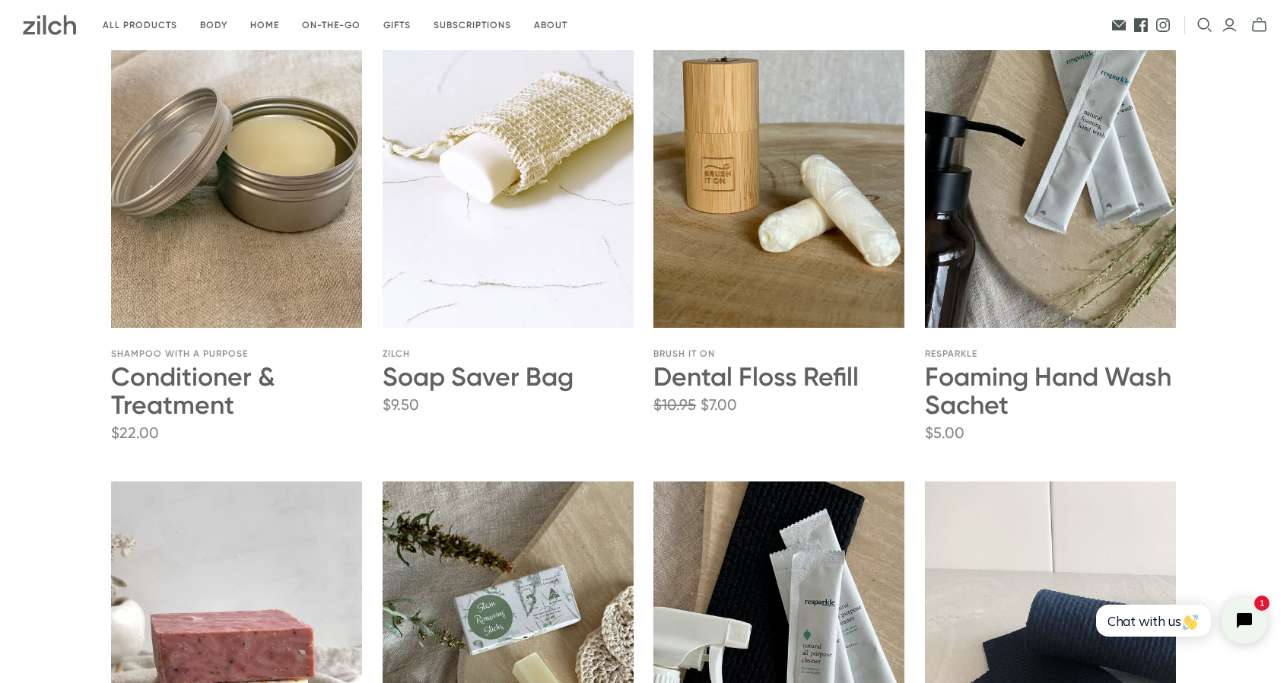
scroll to position [1309, 0]
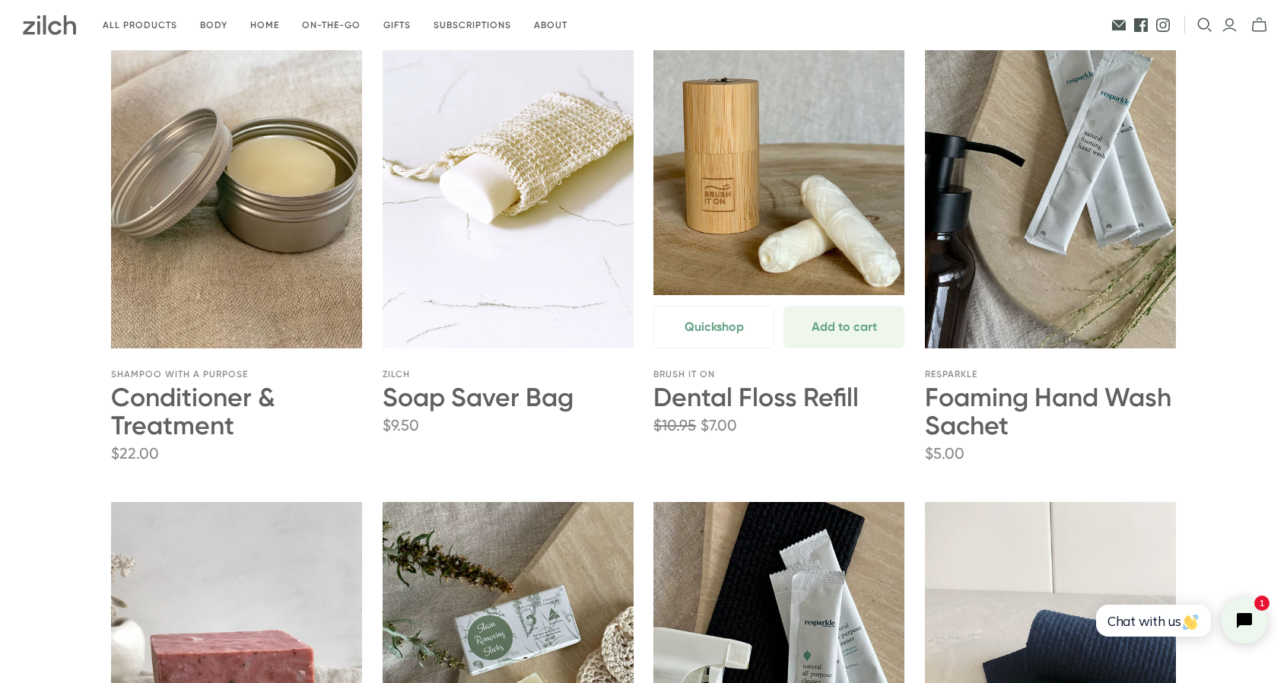
click at [804, 197] on link "Dental Floss Refill" at bounding box center [779, 160] width 251 height 377
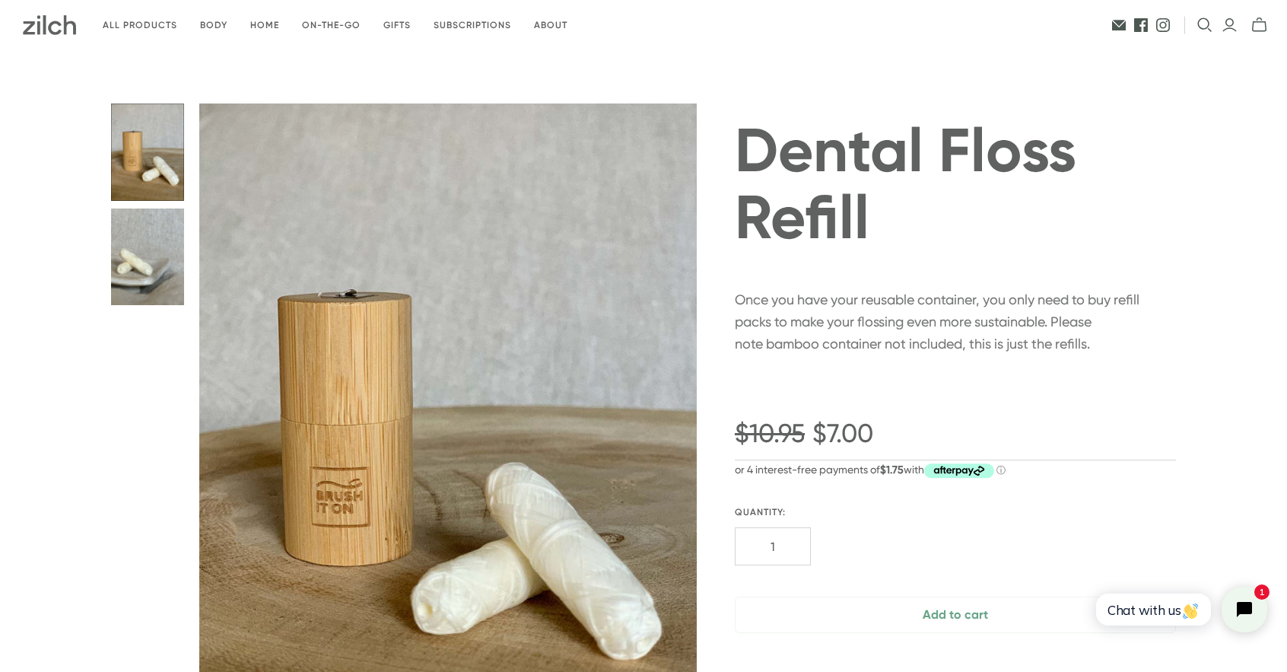
click at [48, 30] on img at bounding box center [49, 25] width 53 height 20
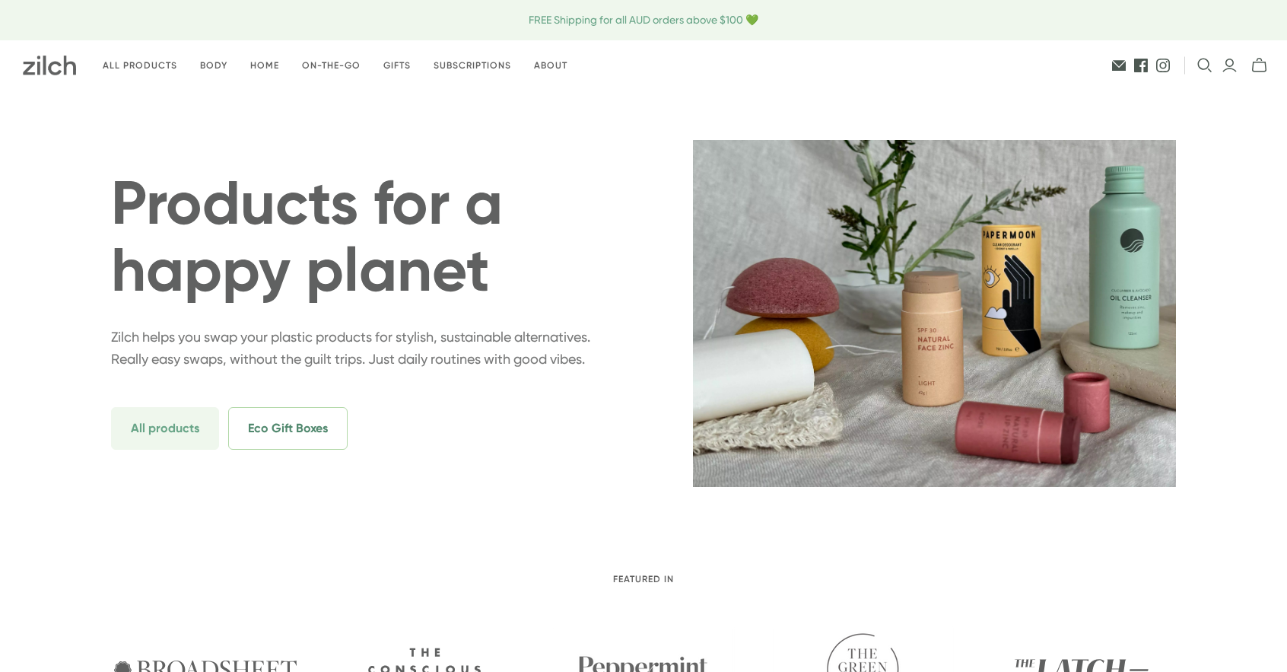
click at [303, 439] on span "Eco Gift Boxes" at bounding box center [287, 428] width 119 height 43
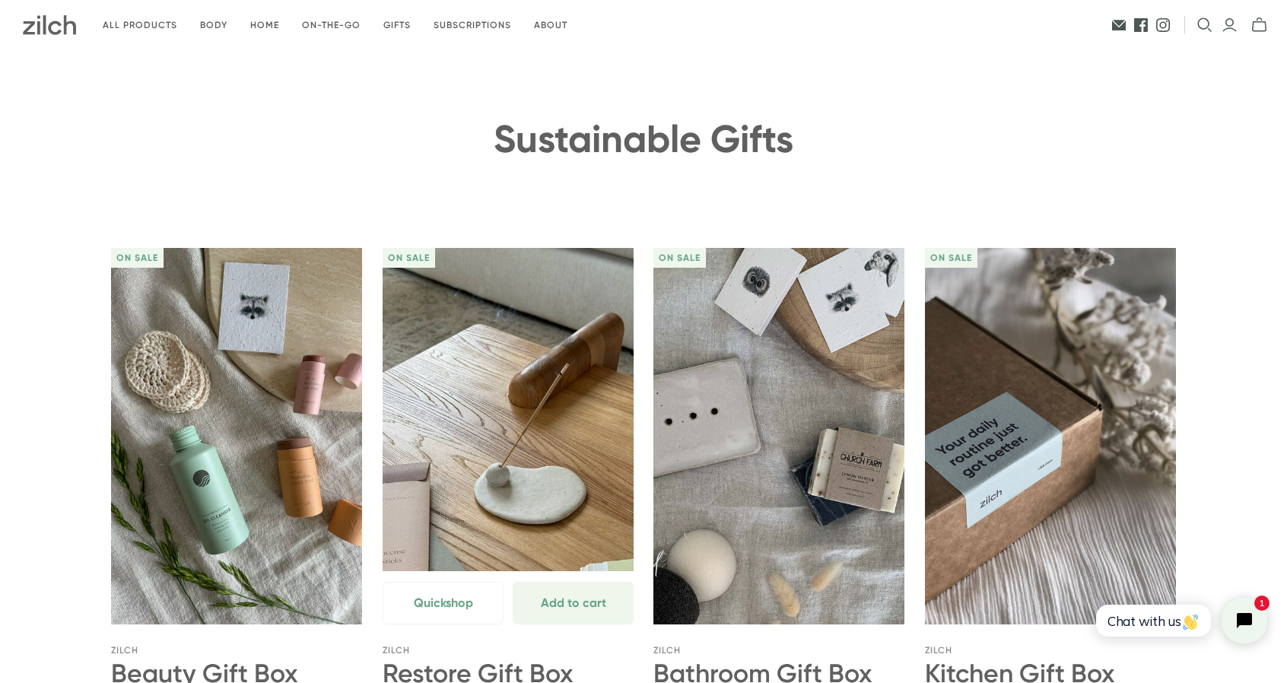
click at [526, 432] on link "Restore Gift Box" at bounding box center [508, 436] width 251 height 377
